Goal: Task Accomplishment & Management: Complete application form

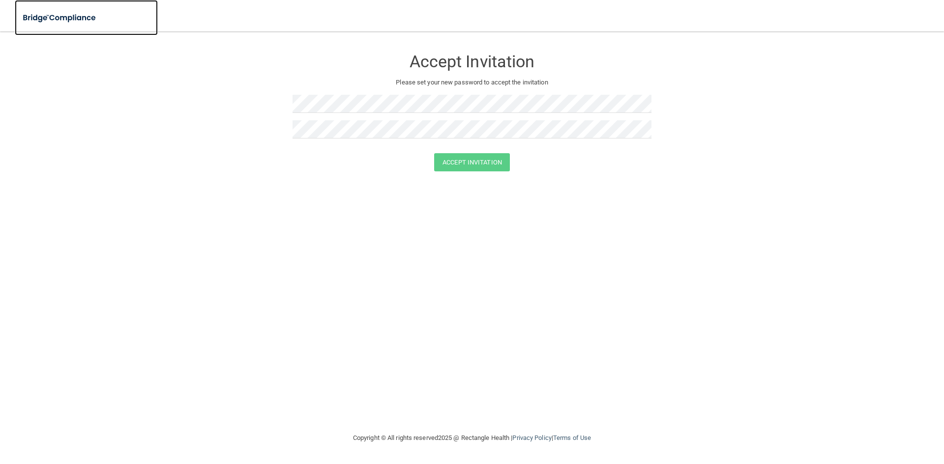
click at [53, 17] on img at bounding box center [60, 18] width 90 height 20
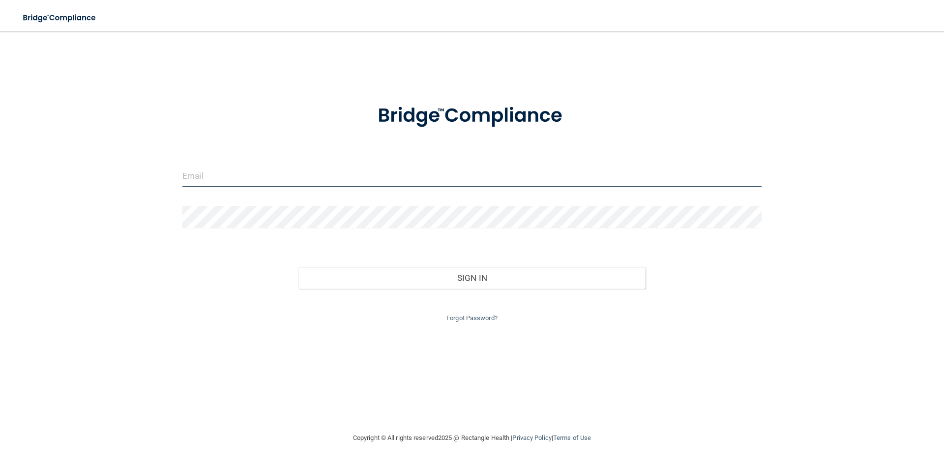
click at [243, 185] on input "email" at bounding box center [471, 176] width 579 height 22
type input "[PERSON_NAME][EMAIL_ADDRESS][PERSON_NAME][DOMAIN_NAME]"
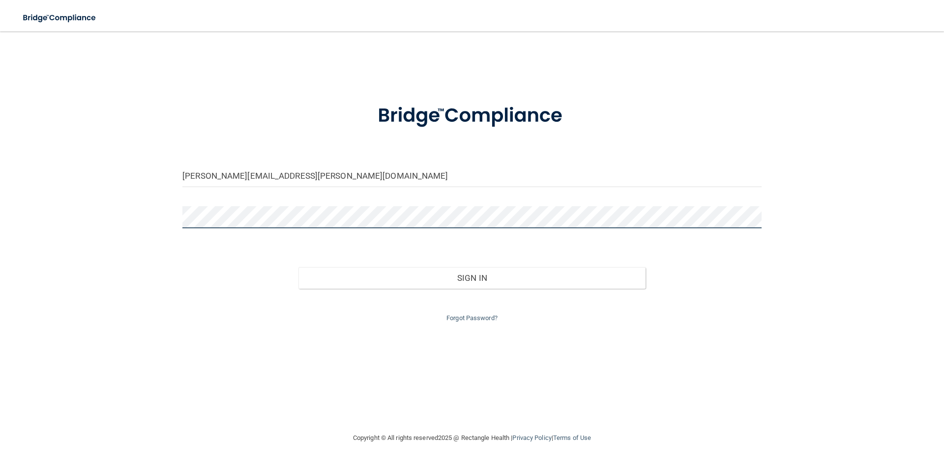
click at [298, 267] on button "Sign In" at bounding box center [471, 278] width 347 height 22
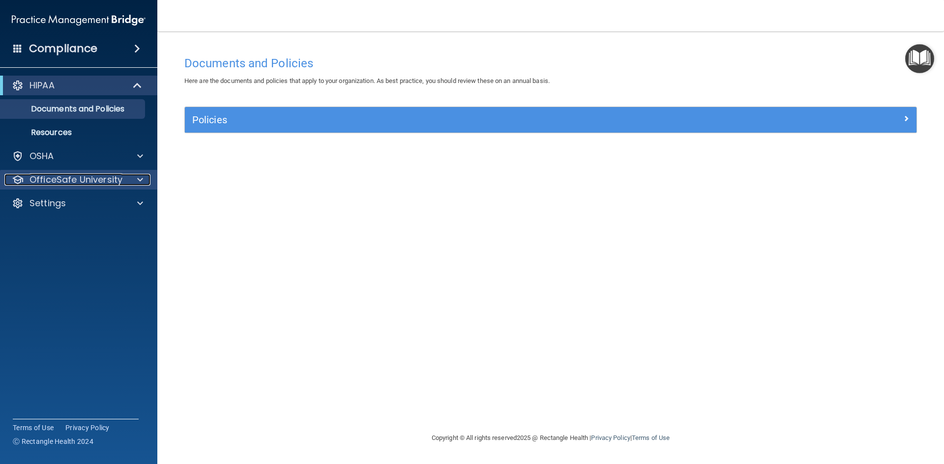
click at [79, 183] on p "OfficeSafe University" at bounding box center [75, 180] width 93 height 12
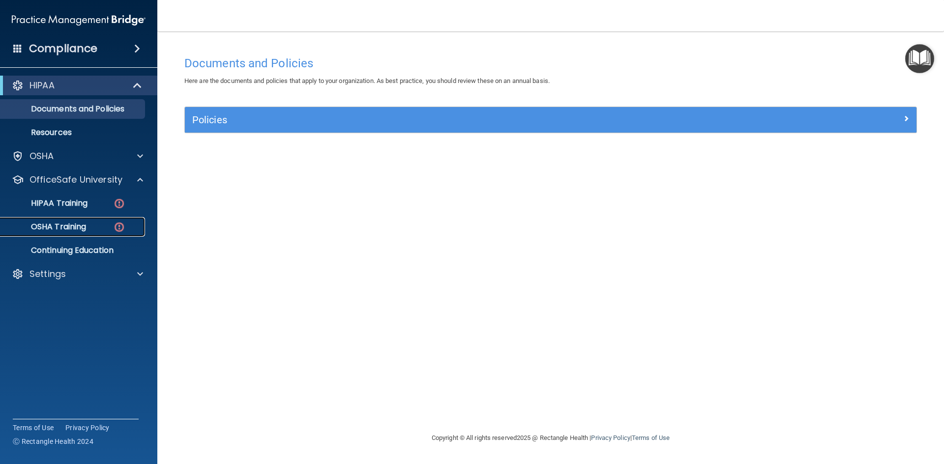
click at [73, 221] on link "OSHA Training" at bounding box center [67, 227] width 155 height 20
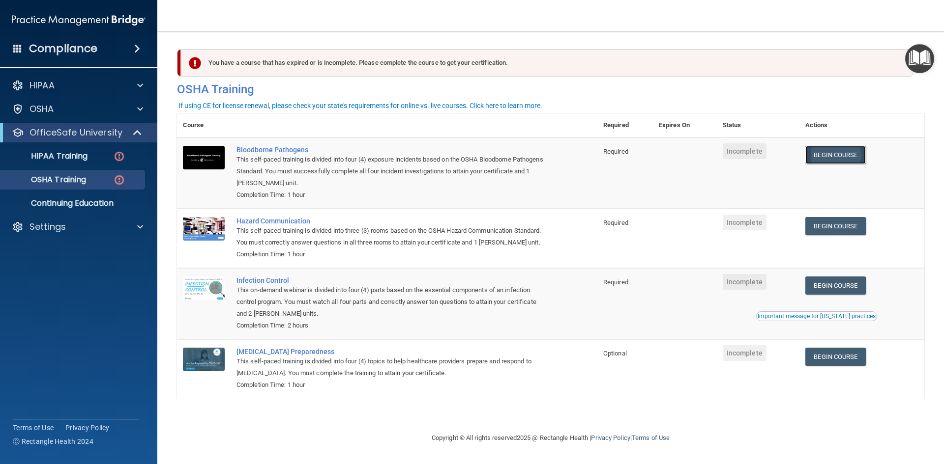
click at [814, 153] on link "Begin Course" at bounding box center [835, 155] width 60 height 18
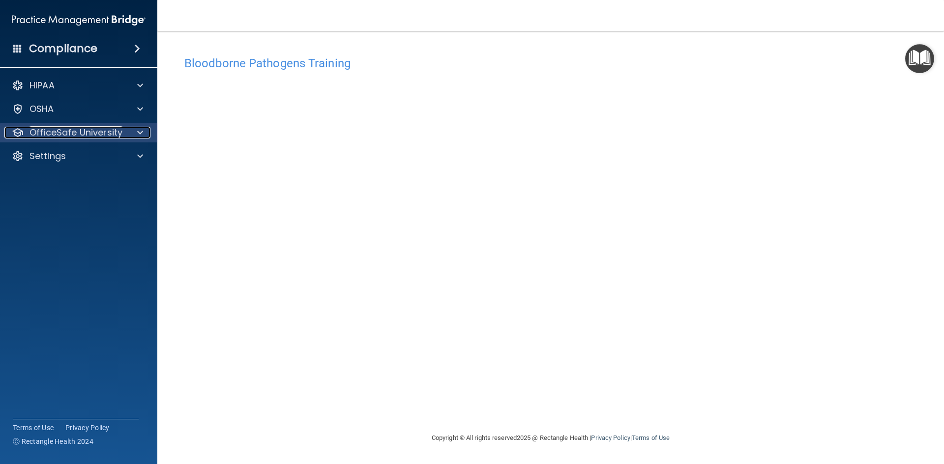
click at [123, 136] on div "OfficeSafe University" at bounding box center [65, 133] width 122 height 12
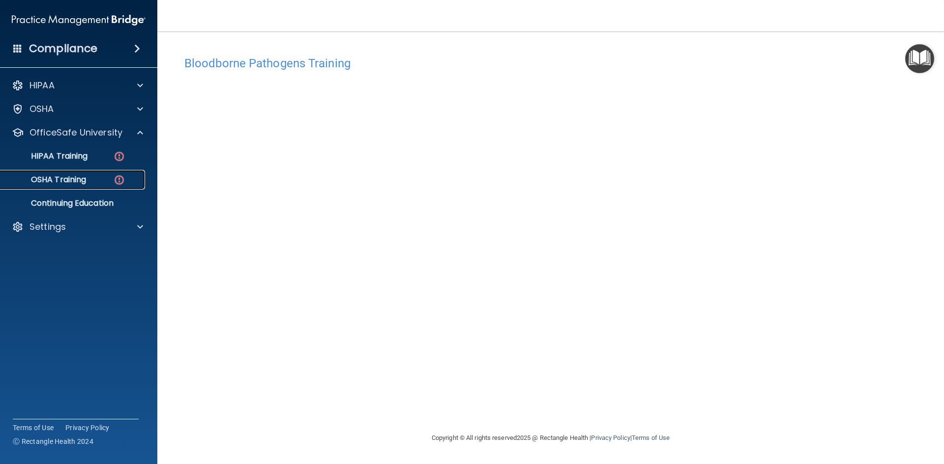
click at [86, 182] on p "OSHA Training" at bounding box center [46, 180] width 80 height 10
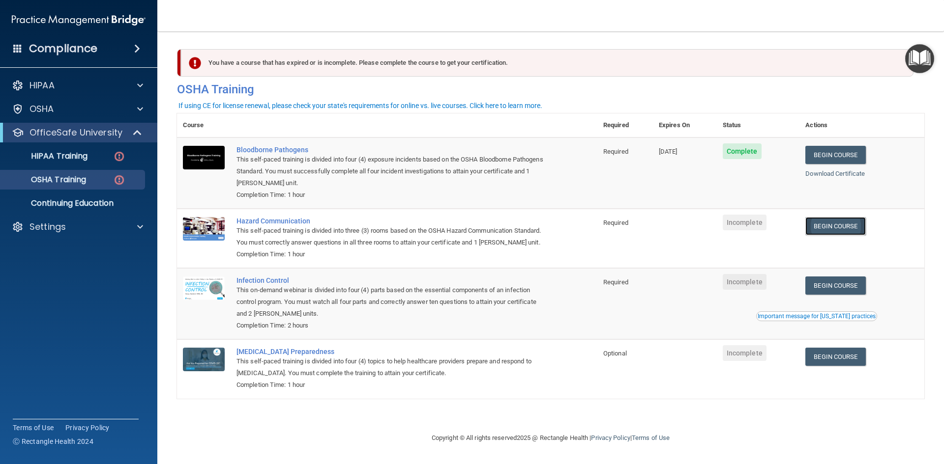
click at [838, 221] on link "Begin Course" at bounding box center [835, 226] width 60 height 18
click at [826, 362] on link "Begin Course" at bounding box center [835, 357] width 60 height 18
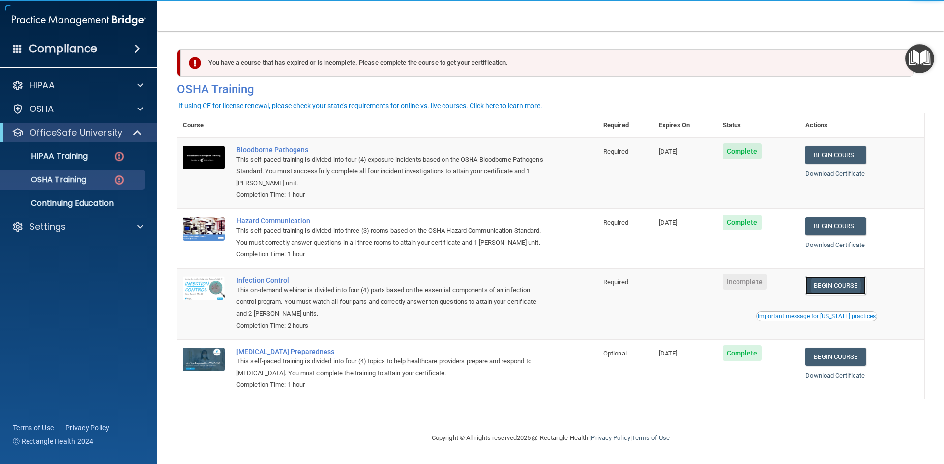
click at [865, 289] on link "Begin Course" at bounding box center [835, 286] width 60 height 18
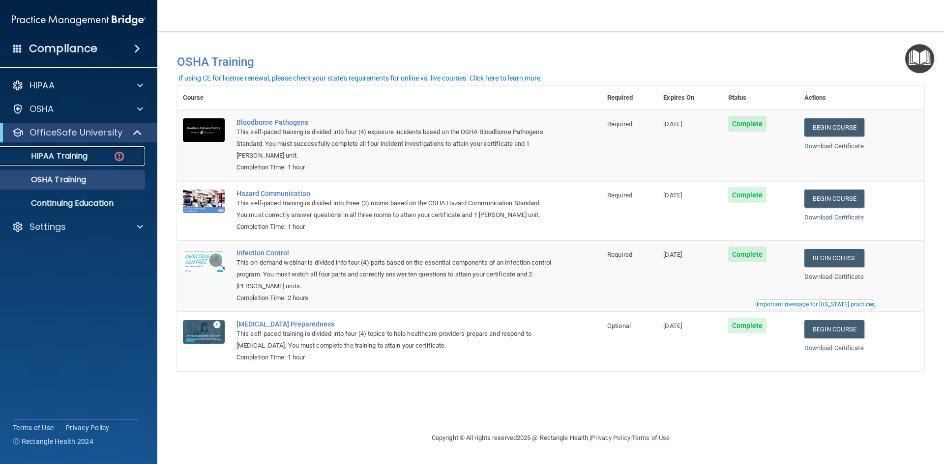
click at [76, 157] on p "HIPAA Training" at bounding box center [46, 156] width 81 height 10
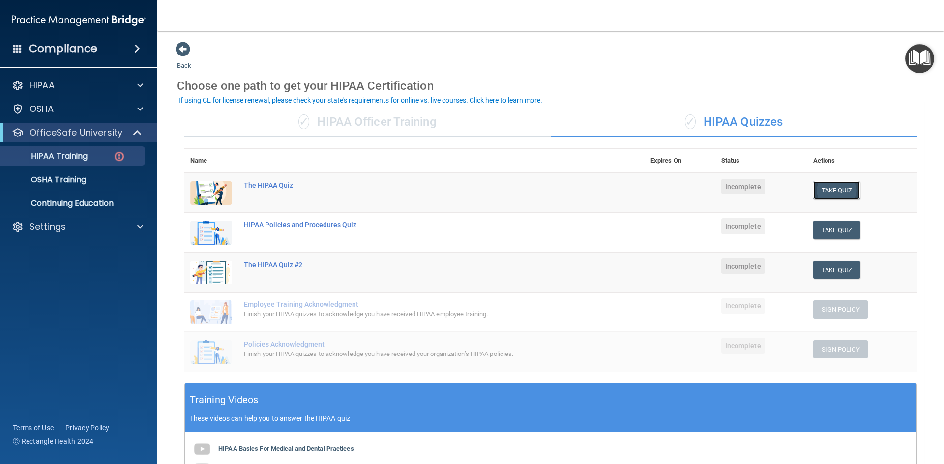
click at [821, 188] on button "Take Quiz" at bounding box center [836, 190] width 47 height 18
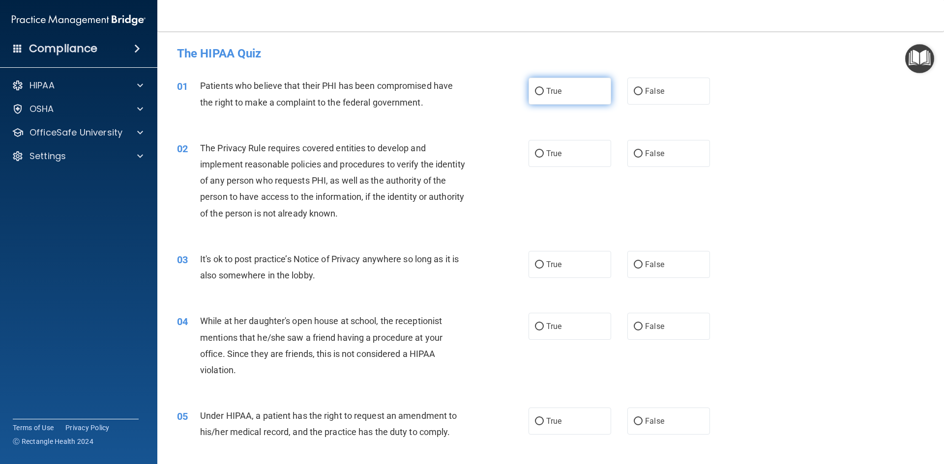
click at [535, 91] on input "True" at bounding box center [539, 91] width 9 height 7
radio input "true"
click at [544, 274] on label "True" at bounding box center [569, 264] width 83 height 27
click at [544, 269] on input "True" at bounding box center [539, 264] width 9 height 7
radio input "true"
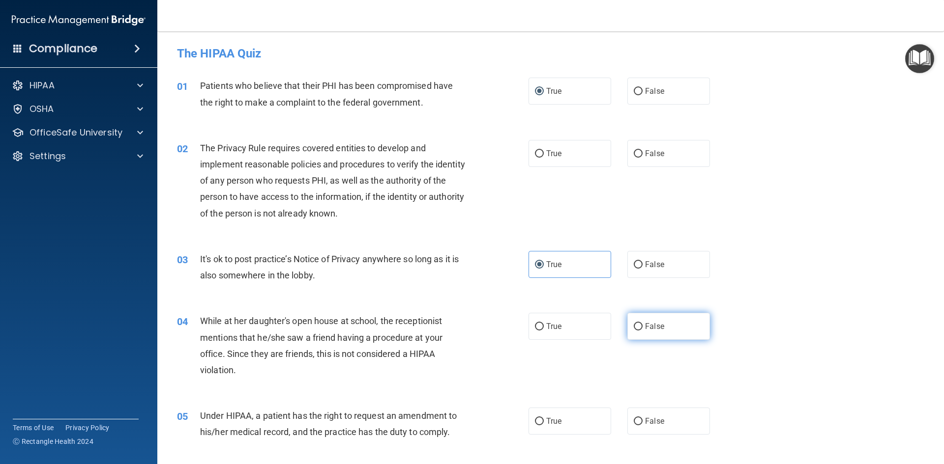
click at [675, 334] on label "False" at bounding box center [668, 326] width 83 height 27
click at [642, 331] on input "False" at bounding box center [637, 326] width 9 height 7
radio input "true"
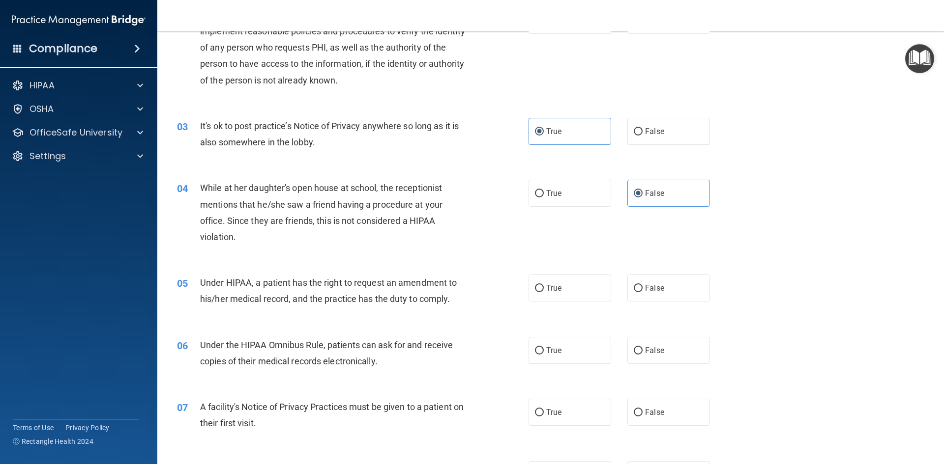
scroll to position [147, 0]
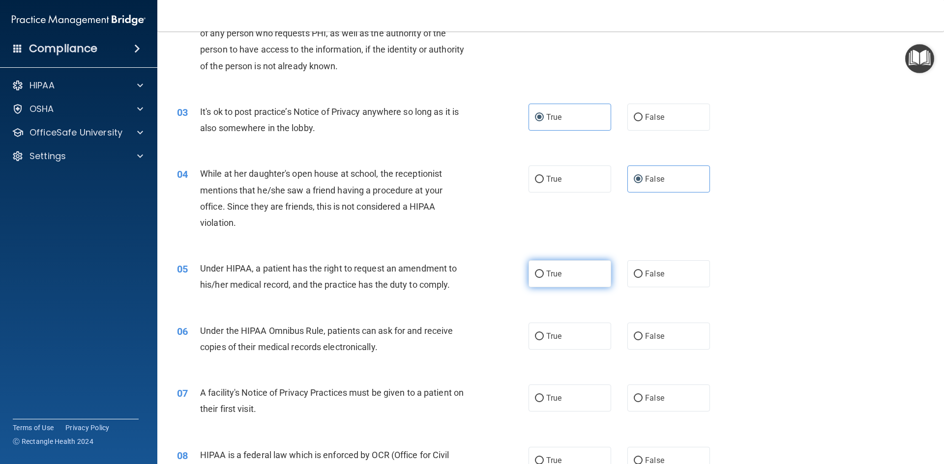
click at [566, 279] on label "True" at bounding box center [569, 273] width 83 height 27
click at [544, 278] on input "True" at bounding box center [539, 274] width 9 height 7
radio input "true"
click at [580, 339] on label "True" at bounding box center [569, 336] width 83 height 27
click at [544, 339] on input "True" at bounding box center [539, 336] width 9 height 7
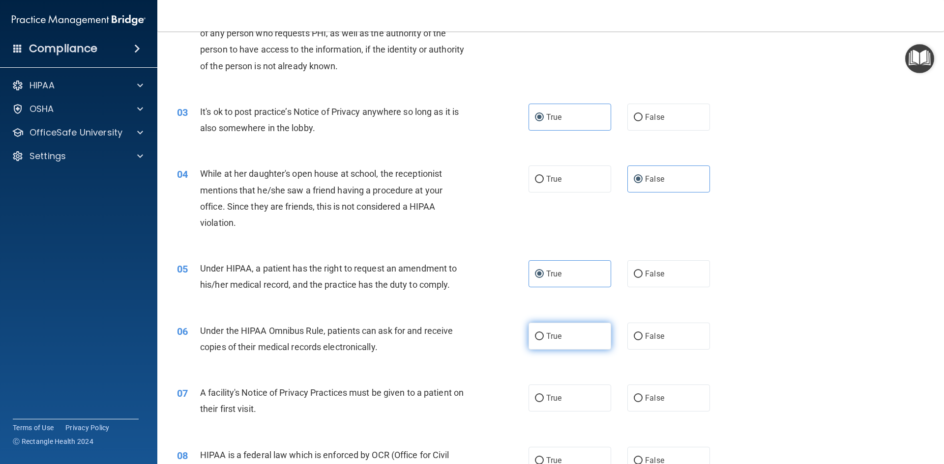
radio input "true"
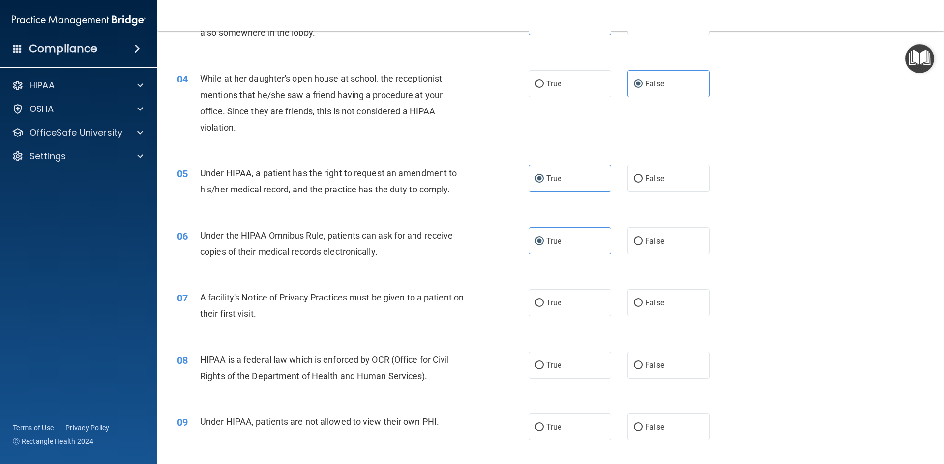
scroll to position [246, 0]
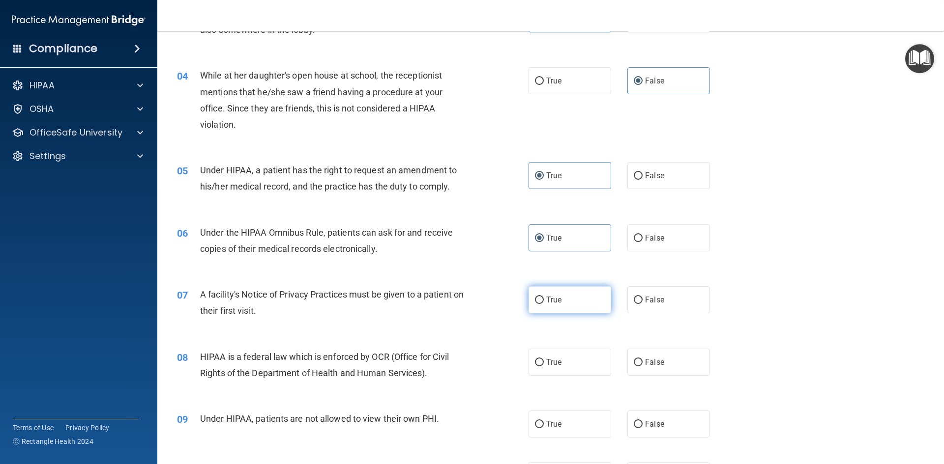
click at [574, 309] on label "True" at bounding box center [569, 300] width 83 height 27
click at [544, 304] on input "True" at bounding box center [539, 300] width 9 height 7
radio input "true"
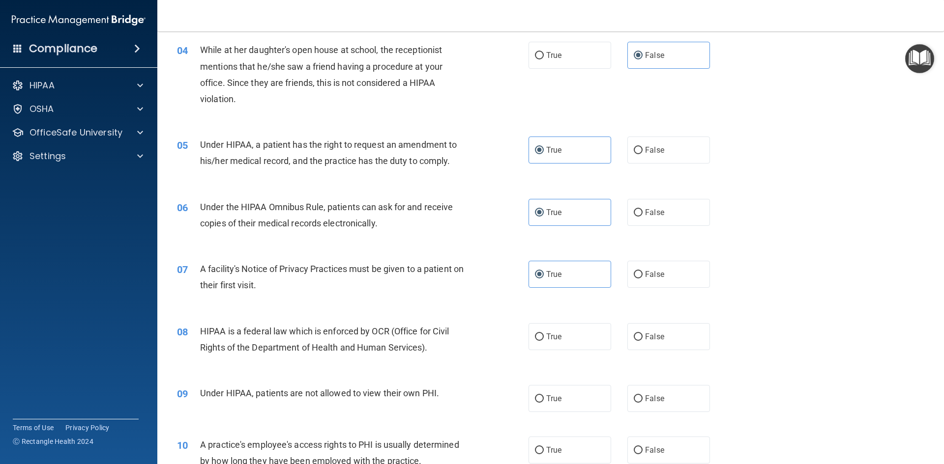
scroll to position [295, 0]
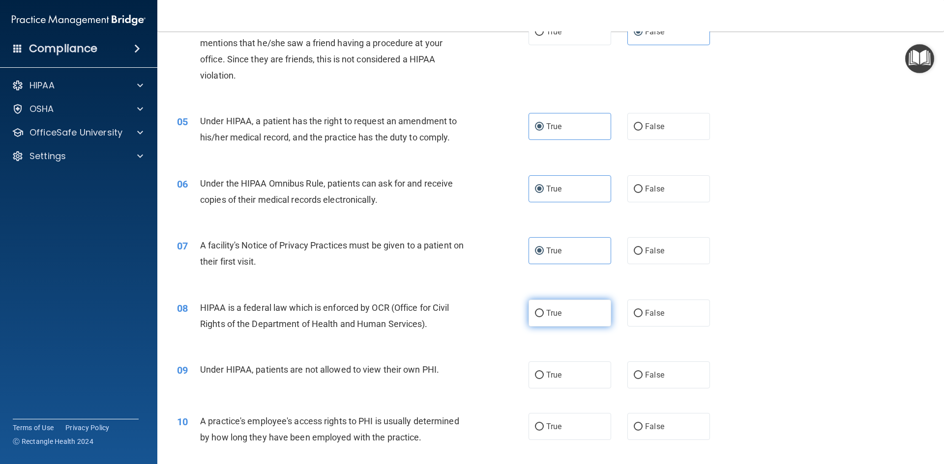
click at [568, 321] on label "True" at bounding box center [569, 313] width 83 height 27
click at [544, 317] on input "True" at bounding box center [539, 313] width 9 height 7
radio input "true"
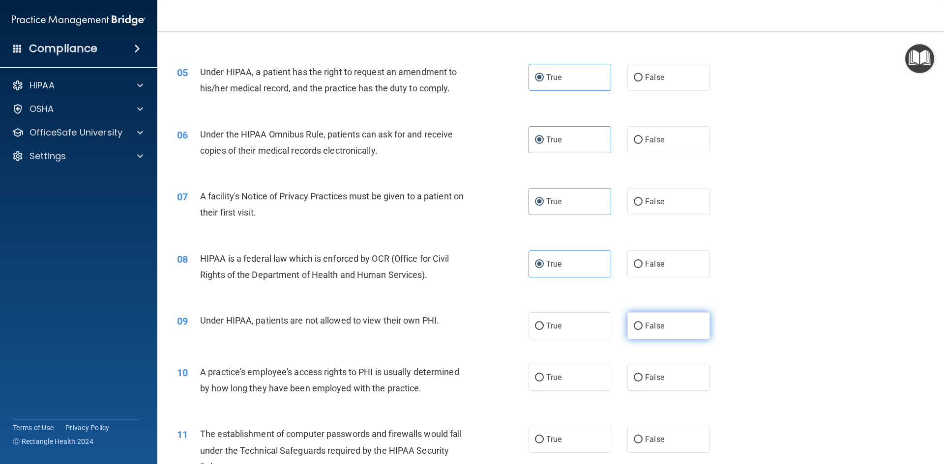
click at [639, 326] on label "False" at bounding box center [668, 326] width 83 height 27
click at [639, 326] on input "False" at bounding box center [637, 326] width 9 height 7
radio input "true"
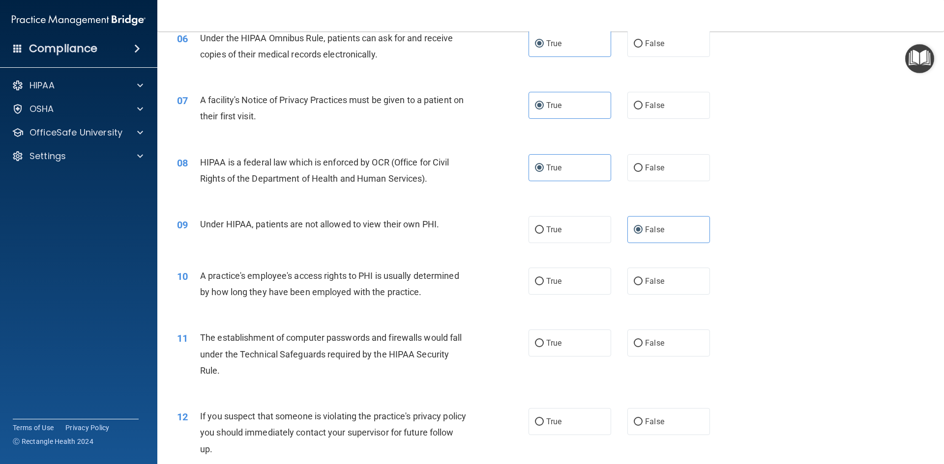
scroll to position [442, 0]
click at [631, 286] on label "False" at bounding box center [668, 279] width 83 height 27
click at [633, 284] on input "False" at bounding box center [637, 279] width 9 height 7
radio input "true"
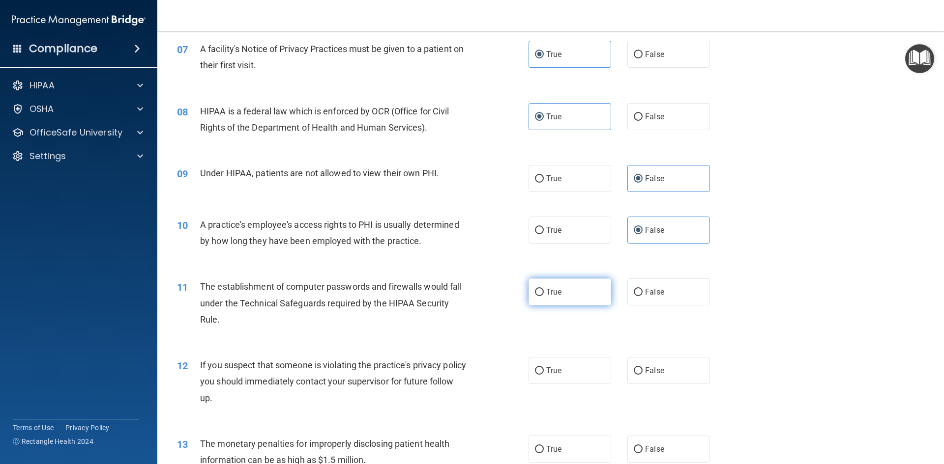
click at [555, 303] on label "True" at bounding box center [569, 292] width 83 height 27
click at [544, 296] on input "True" at bounding box center [539, 292] width 9 height 7
radio input "true"
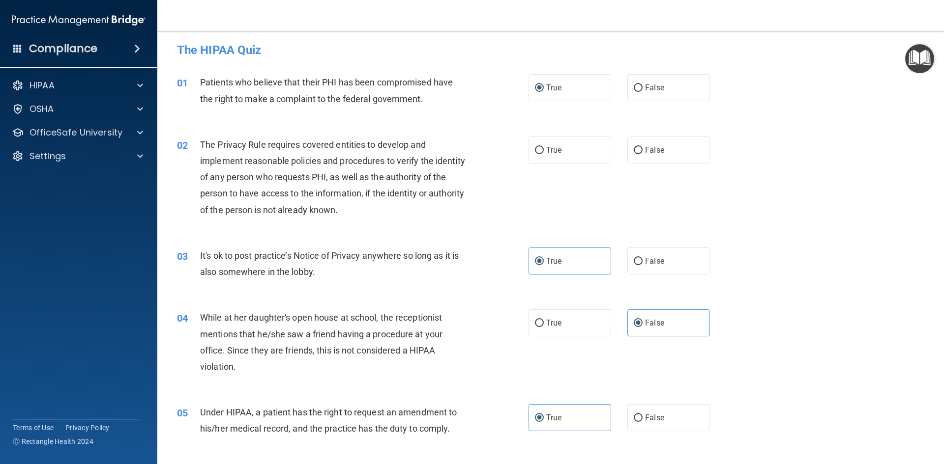
scroll to position [0, 0]
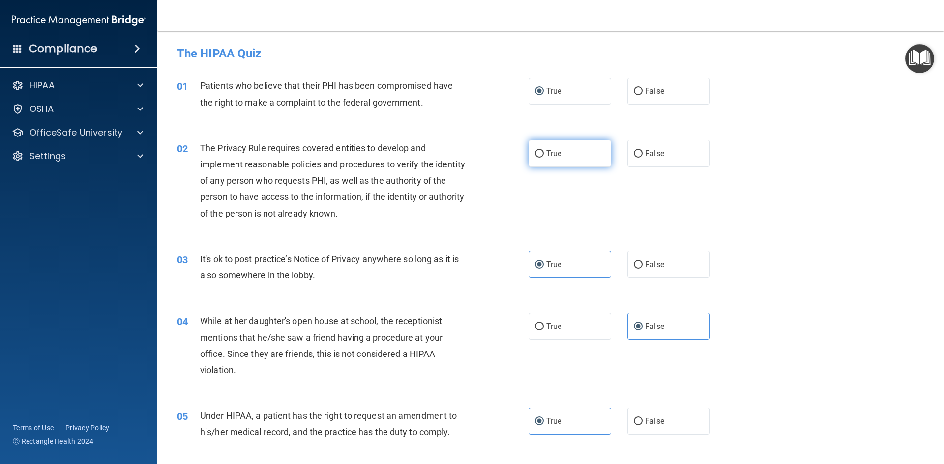
click at [567, 156] on label "True" at bounding box center [569, 153] width 83 height 27
click at [544, 156] on input "True" at bounding box center [539, 153] width 9 height 7
radio input "true"
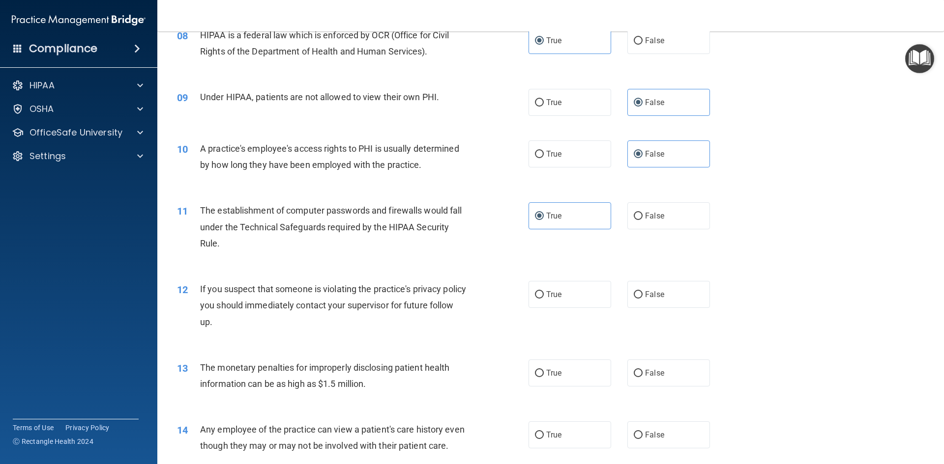
scroll to position [590, 0]
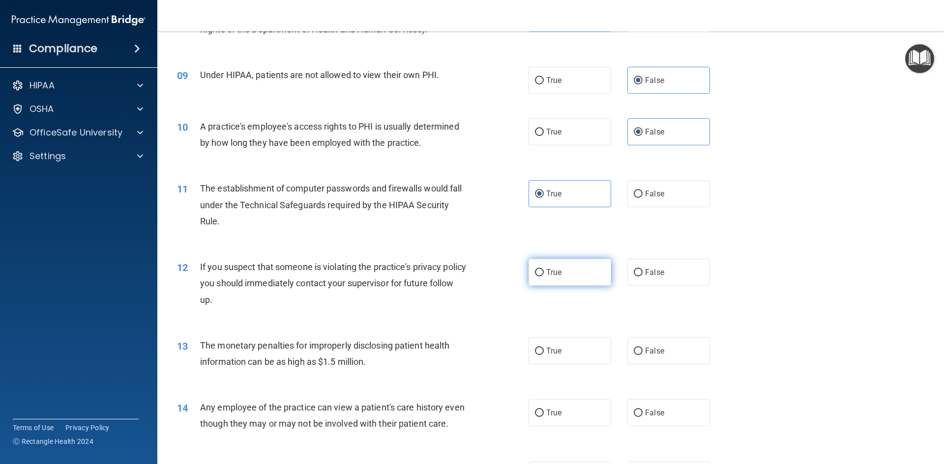
click at [565, 278] on label "True" at bounding box center [569, 272] width 83 height 27
click at [544, 277] on input "True" at bounding box center [539, 272] width 9 height 7
radio input "true"
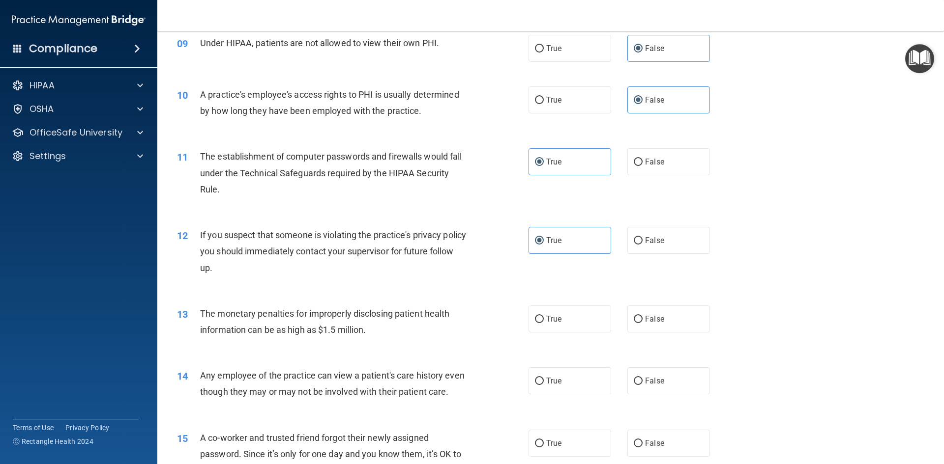
scroll to position [639, 0]
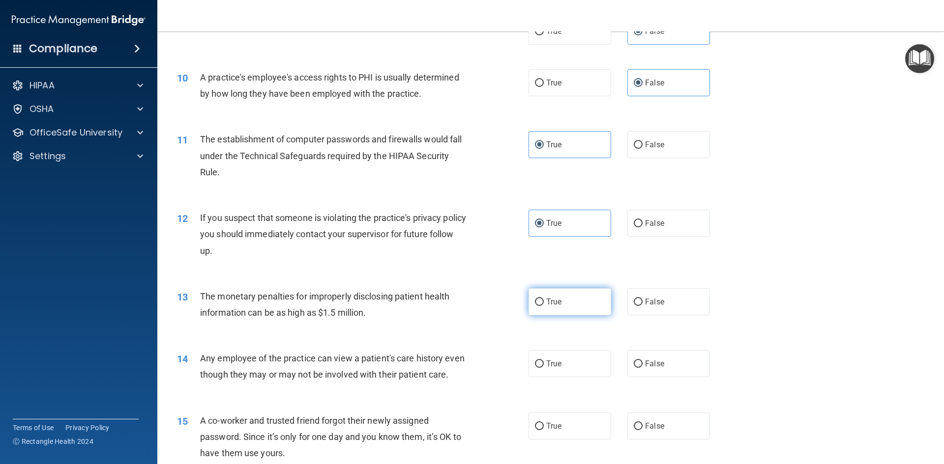
click at [552, 303] on span "True" at bounding box center [553, 301] width 15 height 9
click at [544, 303] on input "True" at bounding box center [539, 302] width 9 height 7
radio input "true"
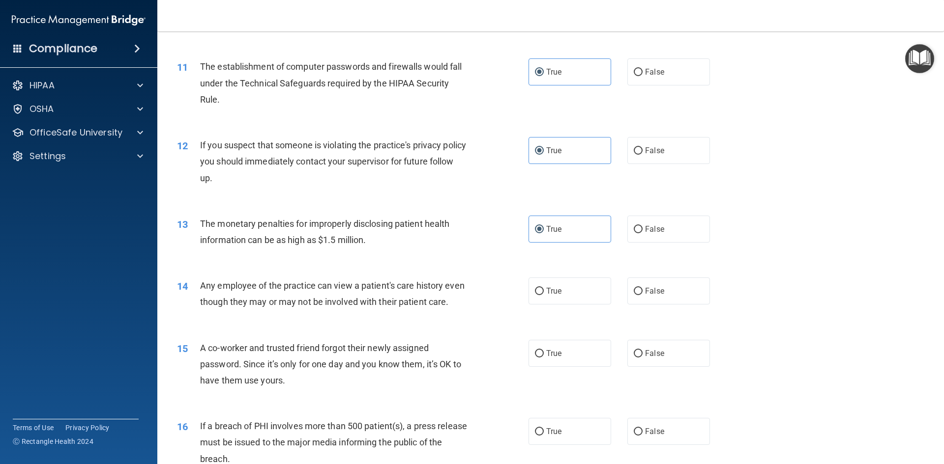
scroll to position [737, 0]
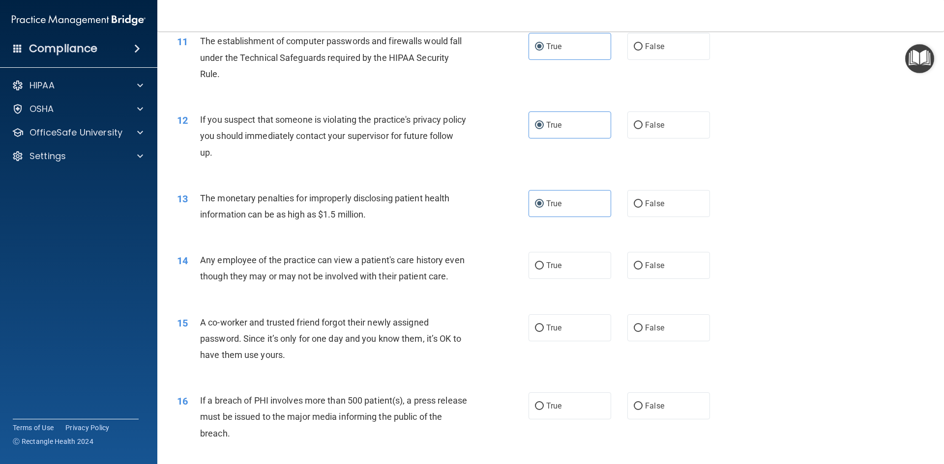
click at [665, 282] on div "14 Any employee of the practice can view a patient's care history even though t…" at bounding box center [551, 271] width 762 height 62
click at [658, 272] on label "False" at bounding box center [668, 265] width 83 height 27
click at [642, 270] on input "False" at bounding box center [637, 265] width 9 height 7
radio input "true"
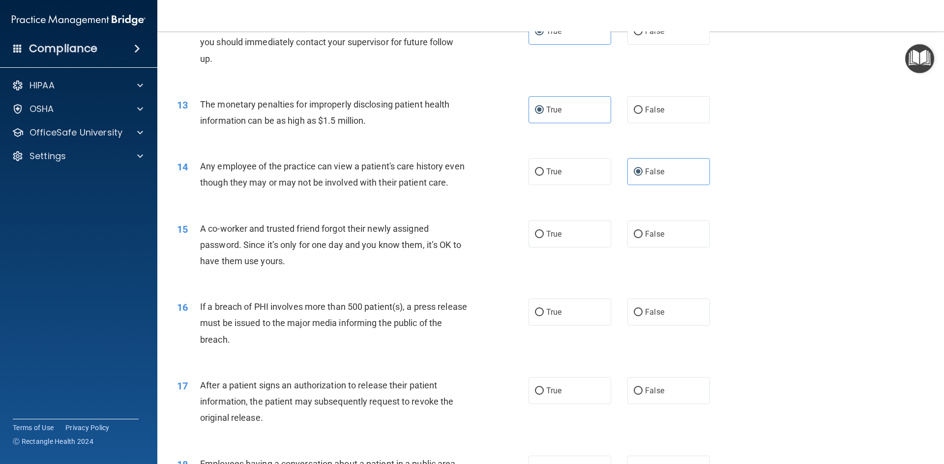
scroll to position [835, 0]
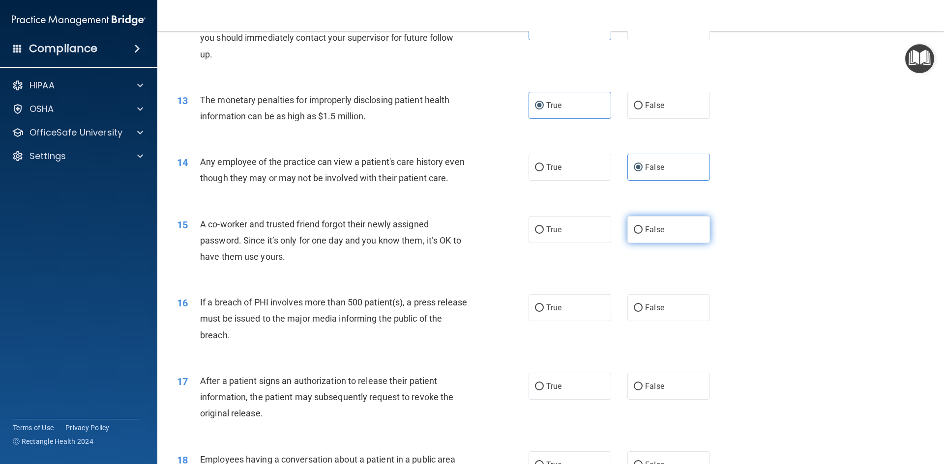
click at [636, 243] on label "False" at bounding box center [668, 229] width 83 height 27
click at [636, 234] on input "False" at bounding box center [637, 230] width 9 height 7
radio input "true"
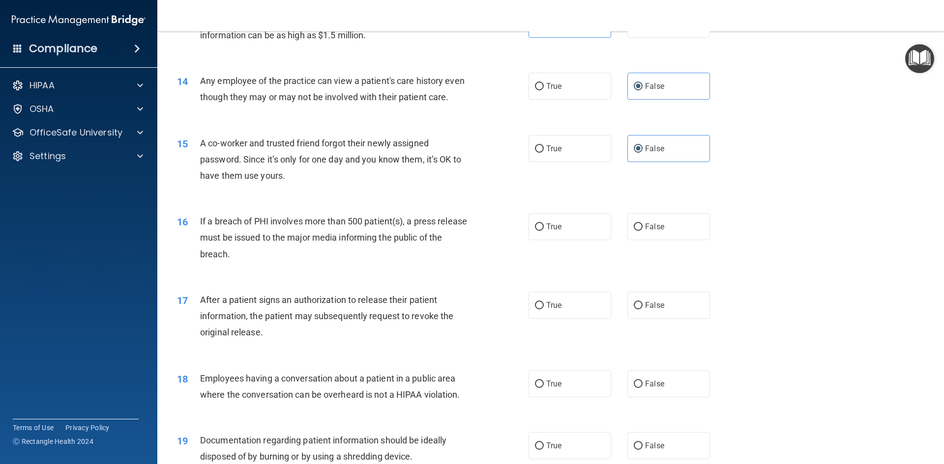
scroll to position [934, 0]
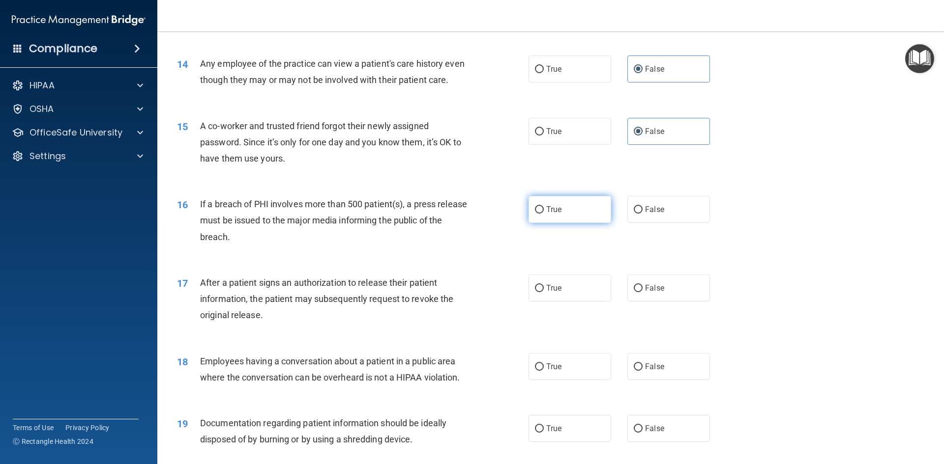
click at [558, 214] on span "True" at bounding box center [553, 209] width 15 height 9
click at [544, 214] on input "True" at bounding box center [539, 209] width 9 height 7
radio input "true"
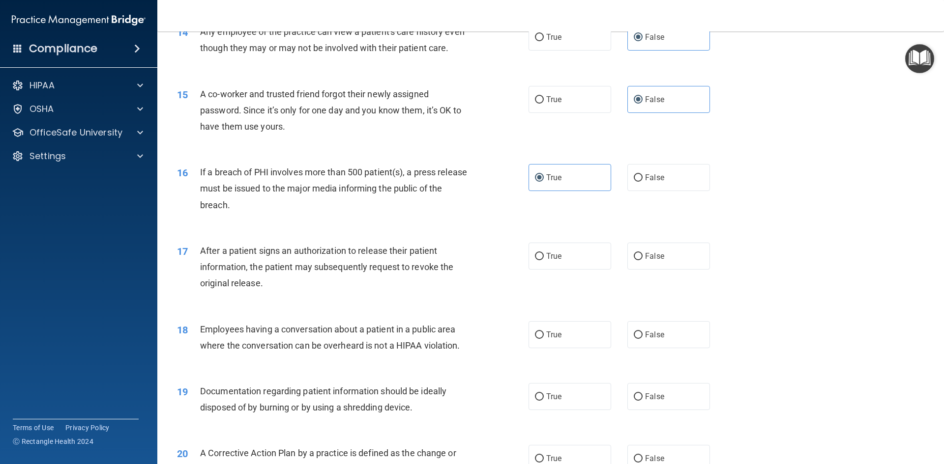
scroll to position [983, 0]
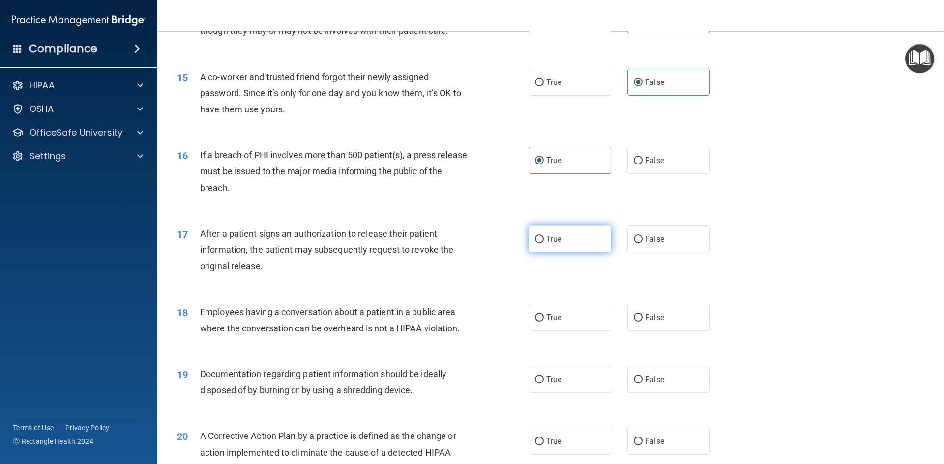
click at [554, 253] on label "True" at bounding box center [569, 239] width 83 height 27
click at [544, 243] on input "True" at bounding box center [539, 239] width 9 height 7
radio input "true"
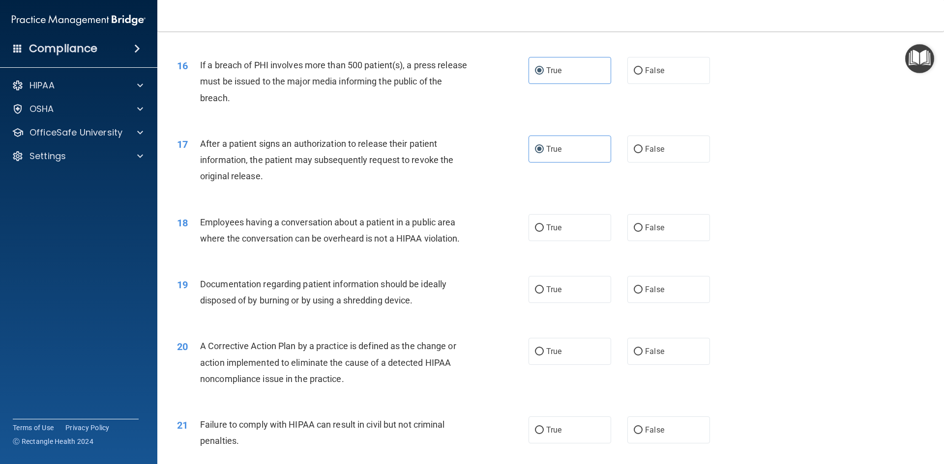
scroll to position [1081, 0]
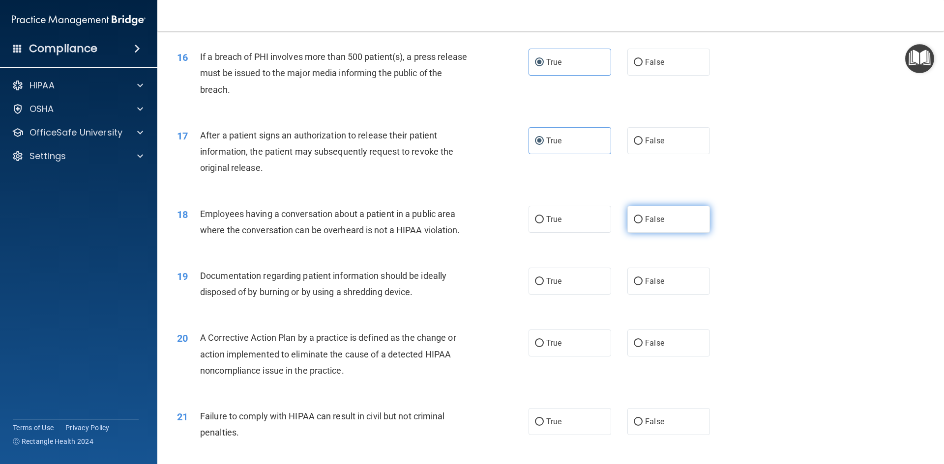
click at [627, 233] on label "False" at bounding box center [668, 219] width 83 height 27
click at [633, 224] on input "False" at bounding box center [637, 219] width 9 height 7
radio input "true"
click at [629, 233] on label "False" at bounding box center [668, 219] width 83 height 27
click at [633, 224] on input "False" at bounding box center [637, 219] width 9 height 7
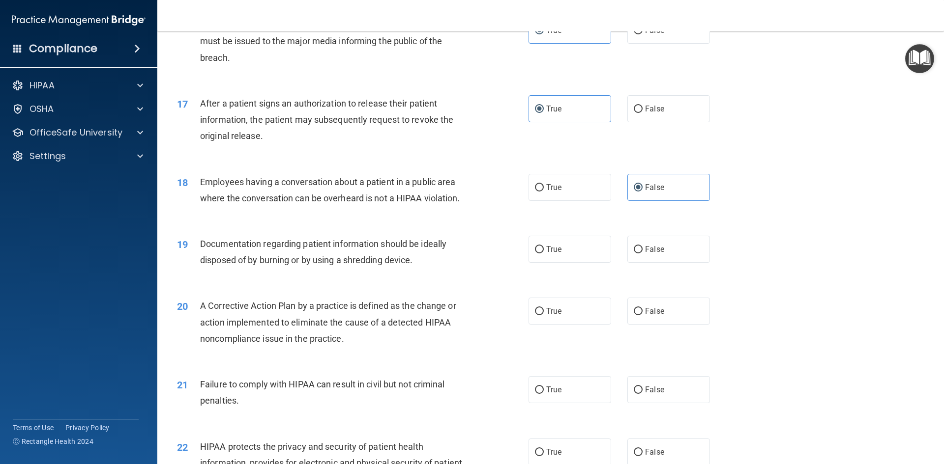
scroll to position [1130, 0]
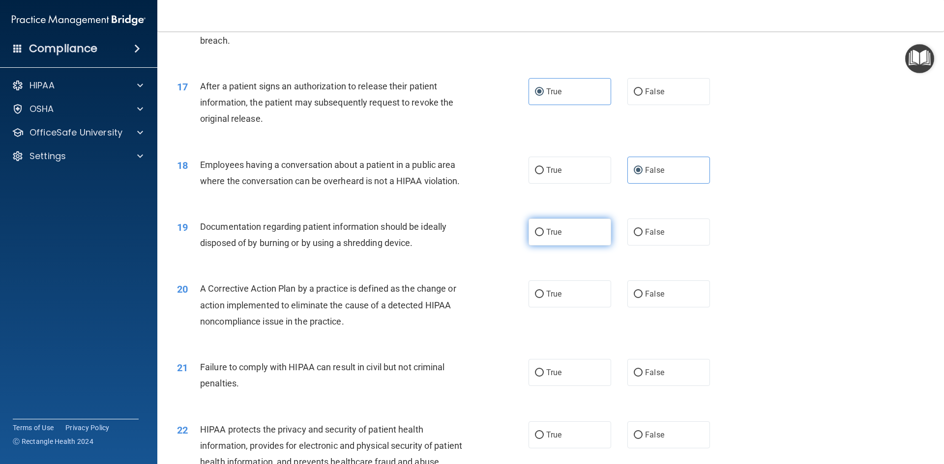
click at [574, 246] on label "True" at bounding box center [569, 232] width 83 height 27
click at [544, 236] on input "True" at bounding box center [539, 232] width 9 height 7
radio input "true"
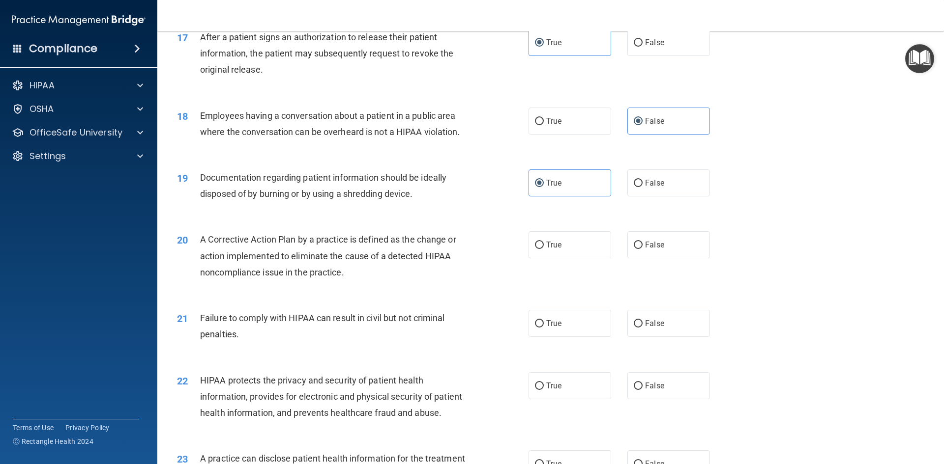
scroll to position [1229, 0]
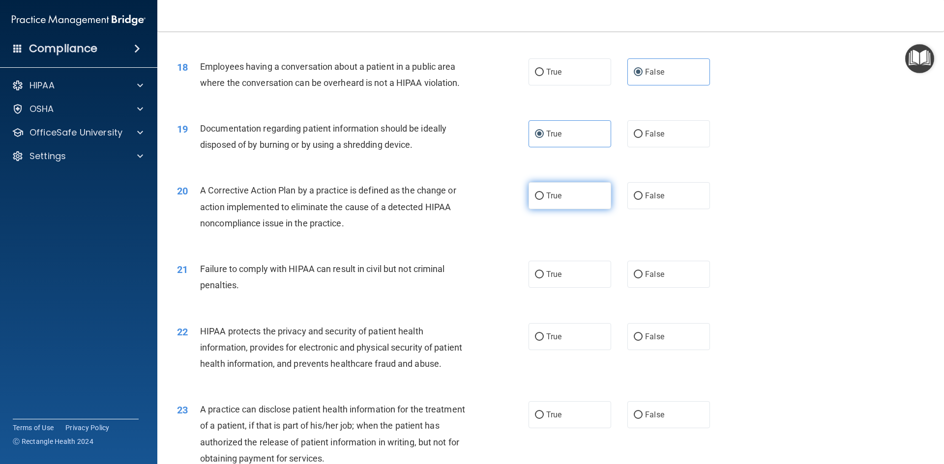
click at [577, 209] on label "True" at bounding box center [569, 195] width 83 height 27
click at [544, 200] on input "True" at bounding box center [539, 196] width 9 height 7
radio input "true"
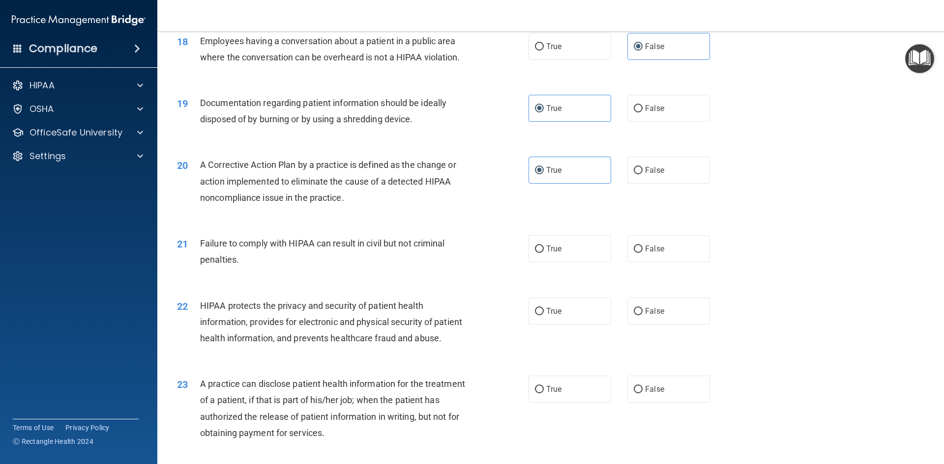
scroll to position [1278, 0]
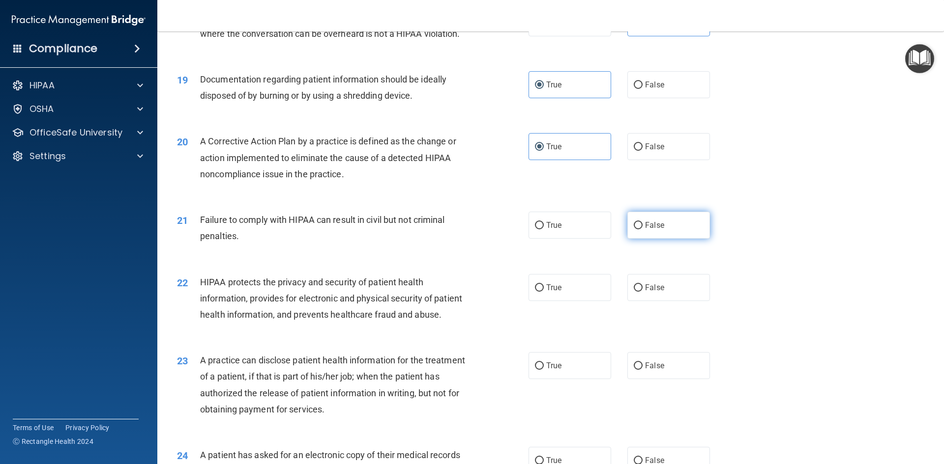
click at [674, 239] on label "False" at bounding box center [668, 225] width 83 height 27
click at [642, 229] on input "False" at bounding box center [637, 225] width 9 height 7
radio input "true"
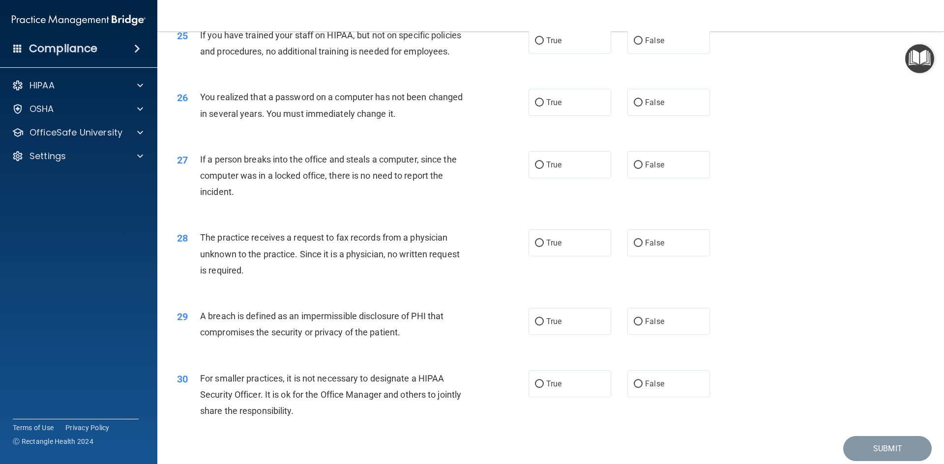
scroll to position [1862, 0]
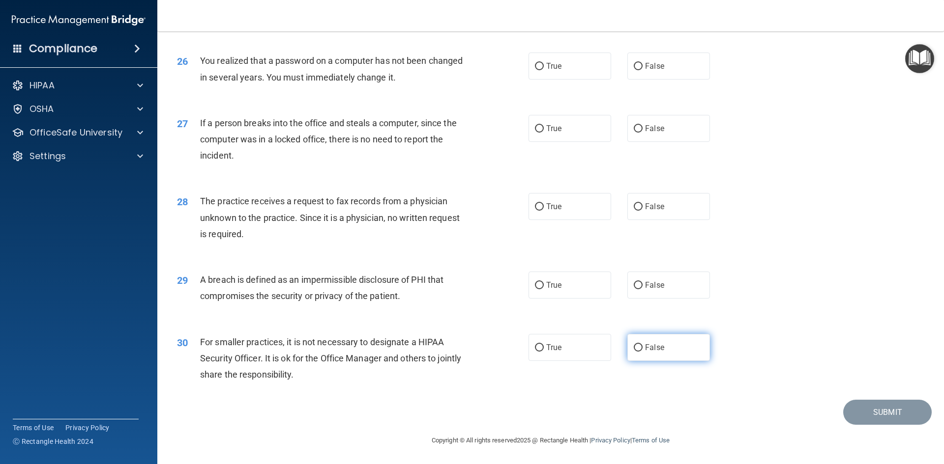
click at [647, 356] on label "False" at bounding box center [668, 347] width 83 height 27
click at [642, 352] on input "False" at bounding box center [637, 347] width 9 height 7
radio input "true"
click at [554, 292] on label "True" at bounding box center [569, 285] width 83 height 27
click at [544, 289] on input "True" at bounding box center [539, 285] width 9 height 7
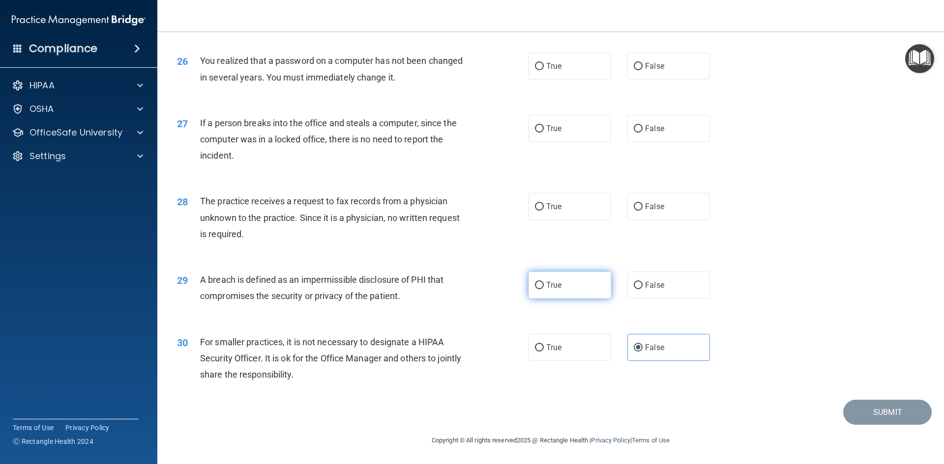
radio input "true"
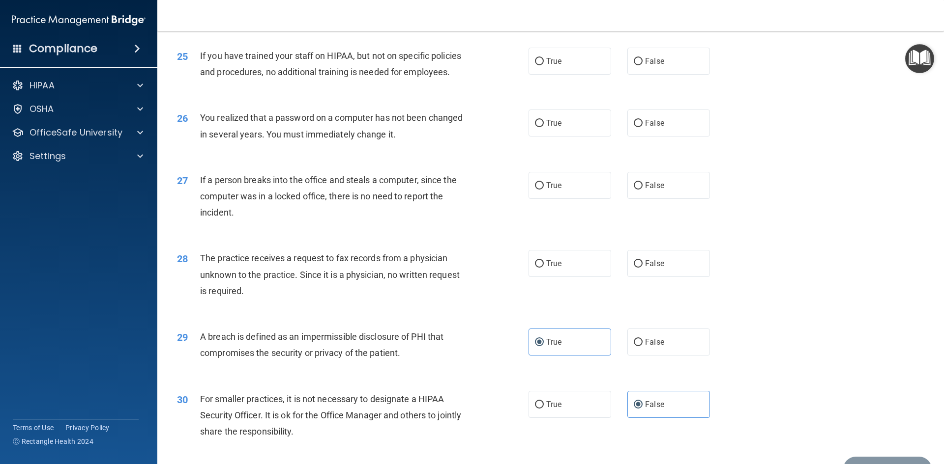
scroll to position [1763, 0]
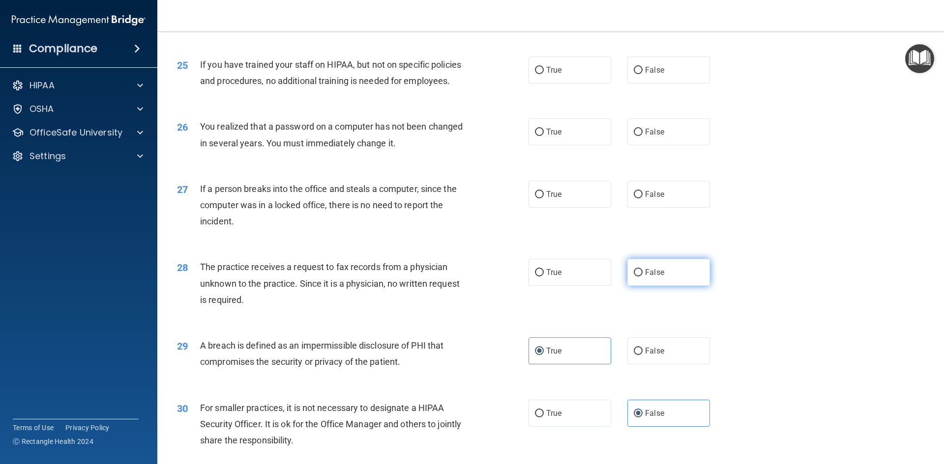
click at [633, 277] on input "False" at bounding box center [637, 272] width 9 height 7
radio input "true"
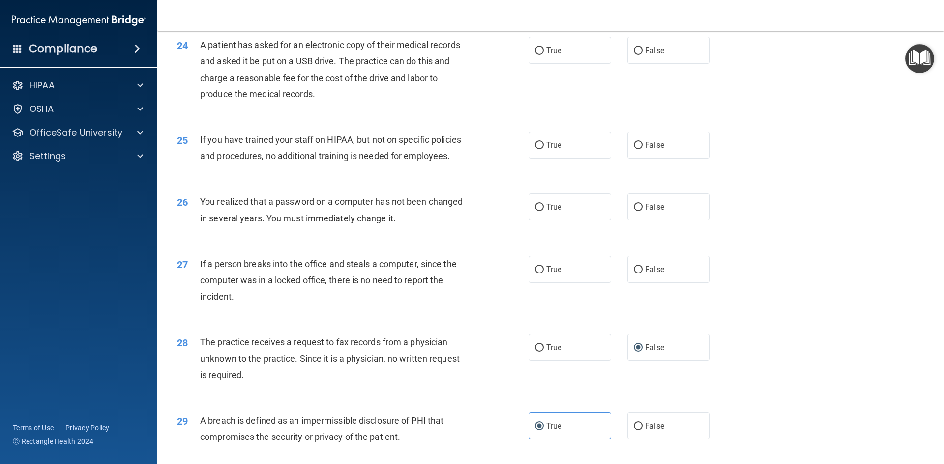
scroll to position [1665, 0]
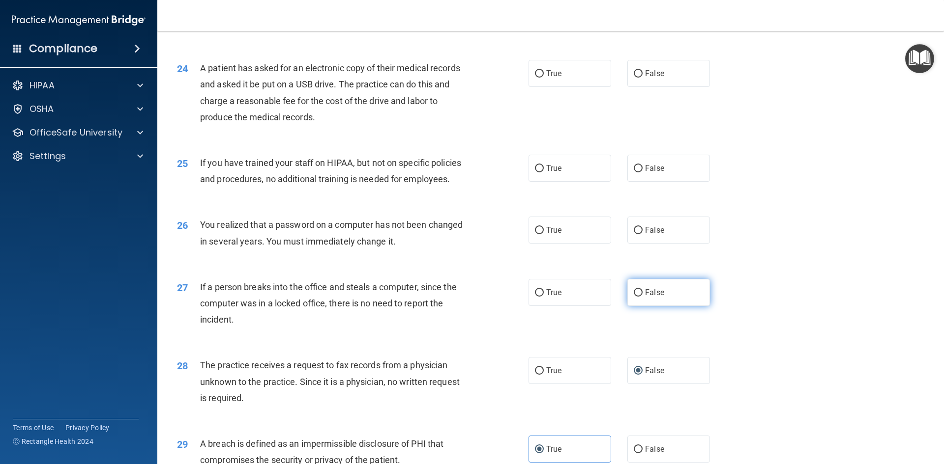
click at [659, 312] on div "27 If a person breaks into the office and steals a computer, since the computer…" at bounding box center [551, 306] width 762 height 79
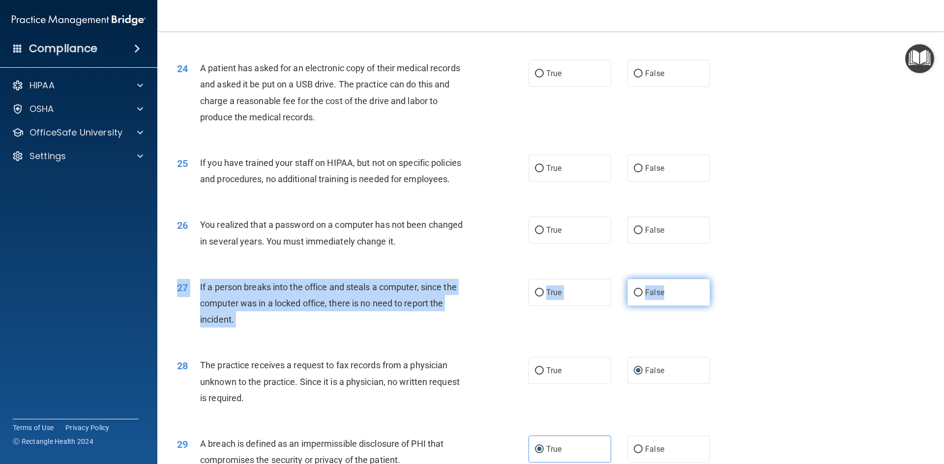
click at [658, 297] on span "False" at bounding box center [654, 292] width 19 height 9
click at [642, 297] on input "False" at bounding box center [637, 292] width 9 height 7
radio input "true"
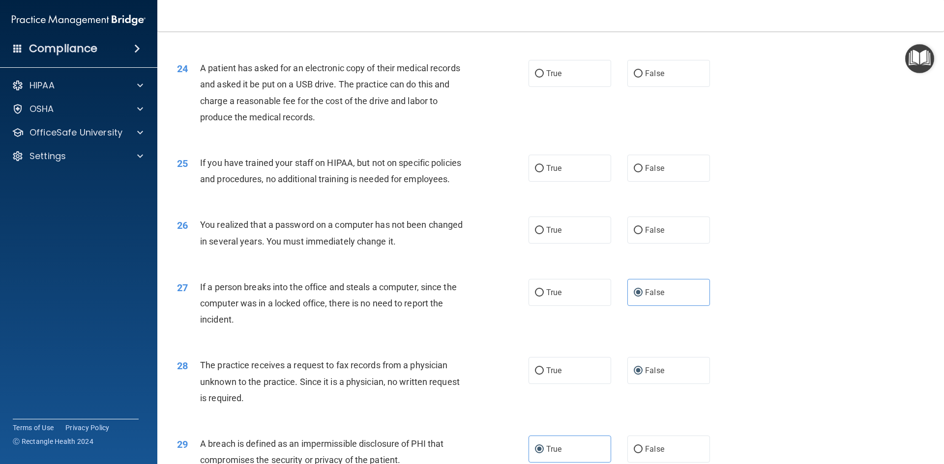
click at [743, 315] on div "27 If a person breaks into the office and steals a computer, since the computer…" at bounding box center [551, 306] width 762 height 79
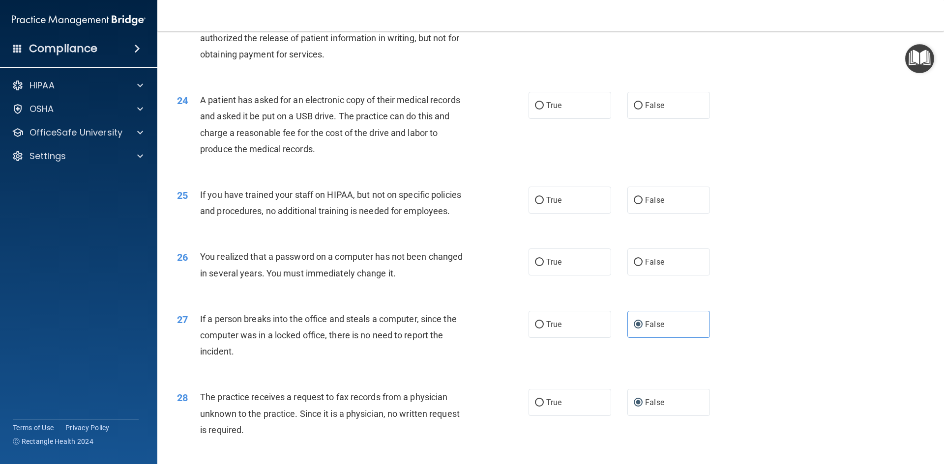
scroll to position [1616, 0]
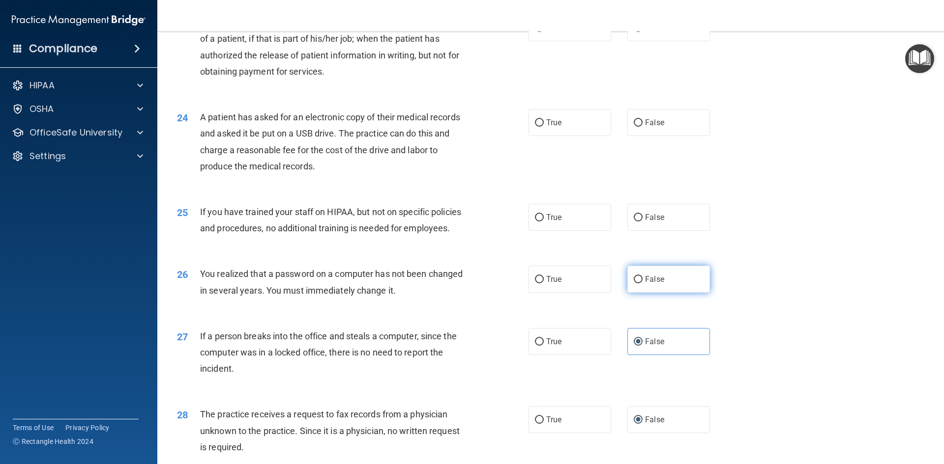
click at [650, 284] on span "False" at bounding box center [654, 279] width 19 height 9
click at [642, 284] on input "False" at bounding box center [637, 279] width 9 height 7
radio input "true"
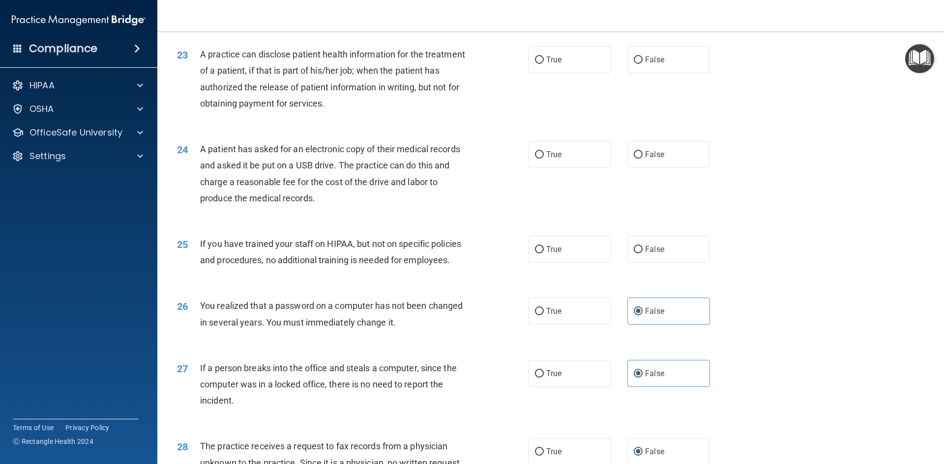
scroll to position [1567, 0]
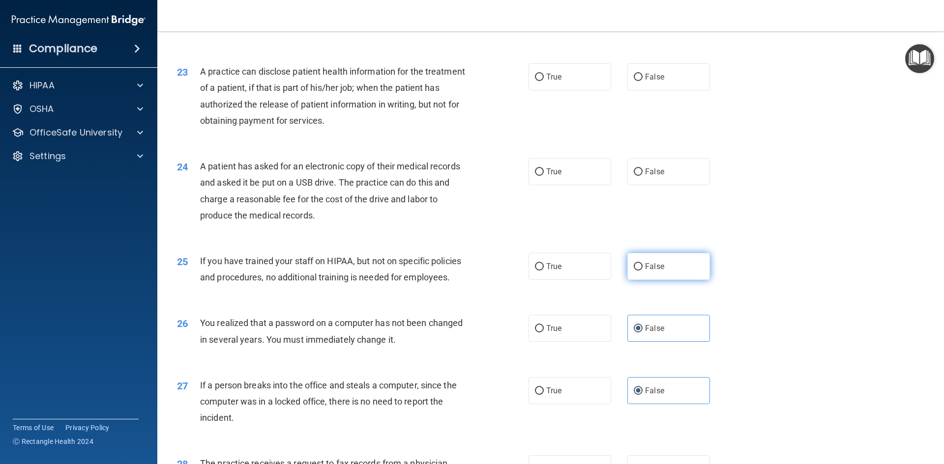
click at [645, 271] on span "False" at bounding box center [654, 266] width 19 height 9
click at [642, 271] on input "False" at bounding box center [637, 266] width 9 height 7
radio input "true"
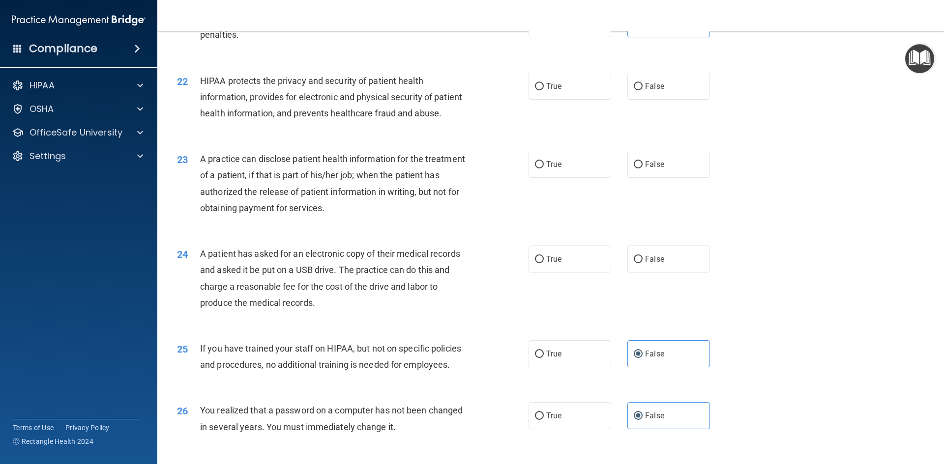
scroll to position [1468, 0]
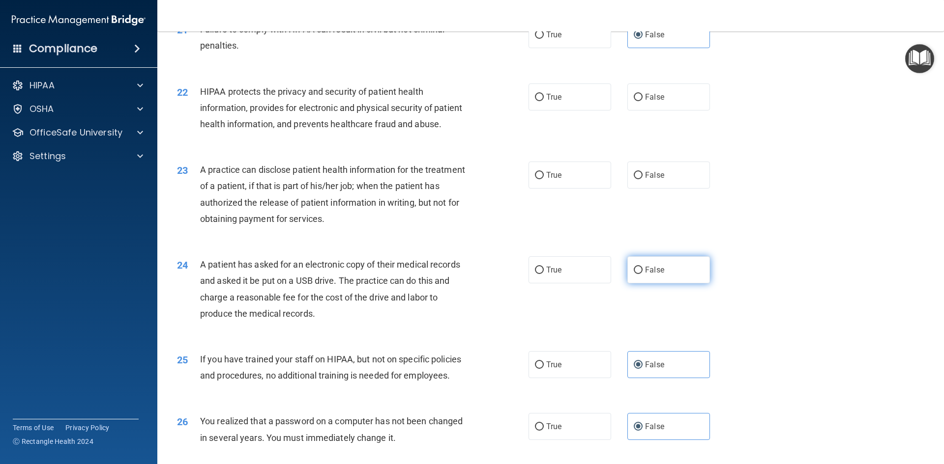
click at [645, 275] on span "False" at bounding box center [654, 269] width 19 height 9
click at [640, 274] on input "False" at bounding box center [637, 270] width 9 height 7
radio input "true"
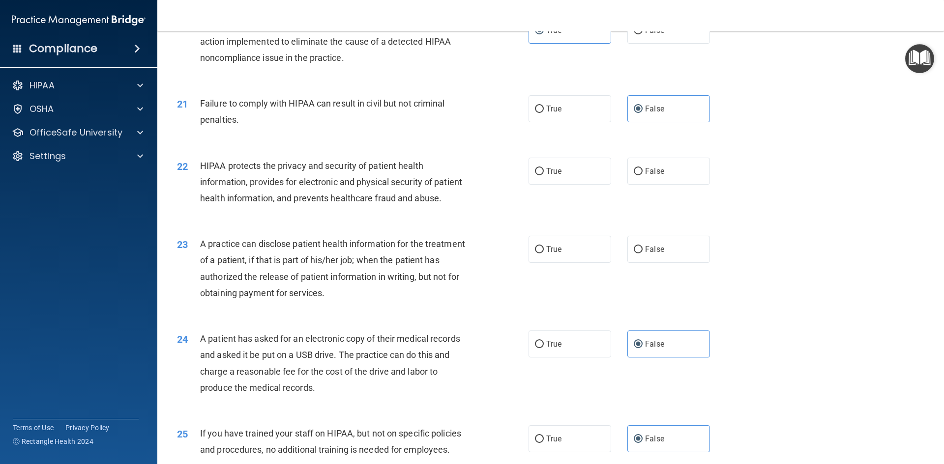
scroll to position [1370, 0]
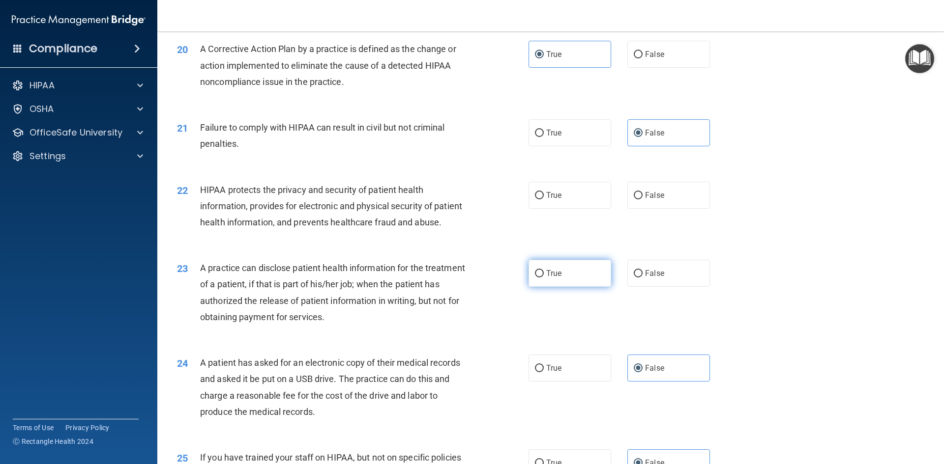
click at [592, 287] on label "True" at bounding box center [569, 273] width 83 height 27
click at [544, 278] on input "True" at bounding box center [539, 273] width 9 height 7
radio input "true"
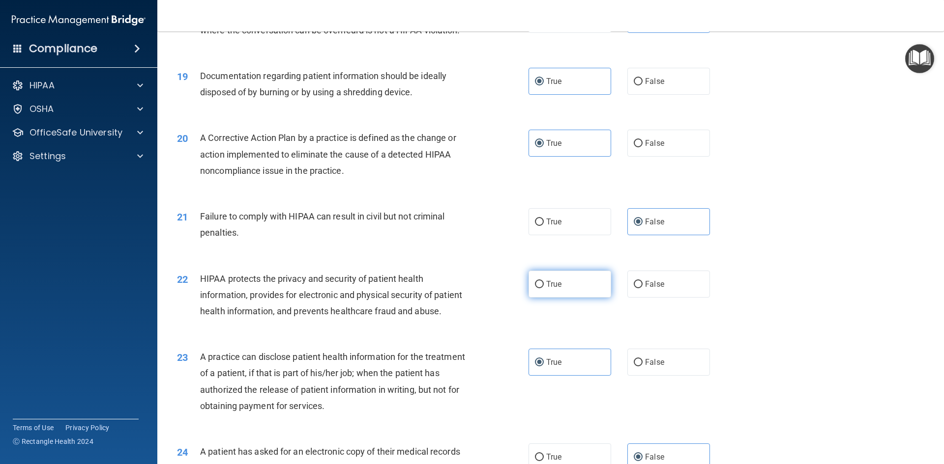
scroll to position [1272, 0]
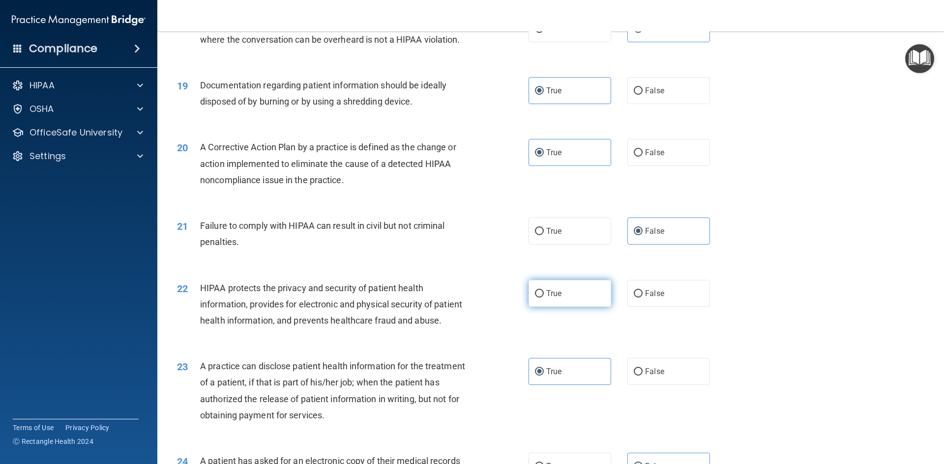
click at [588, 307] on label "True" at bounding box center [569, 293] width 83 height 27
click at [544, 298] on input "True" at bounding box center [539, 293] width 9 height 7
radio input "true"
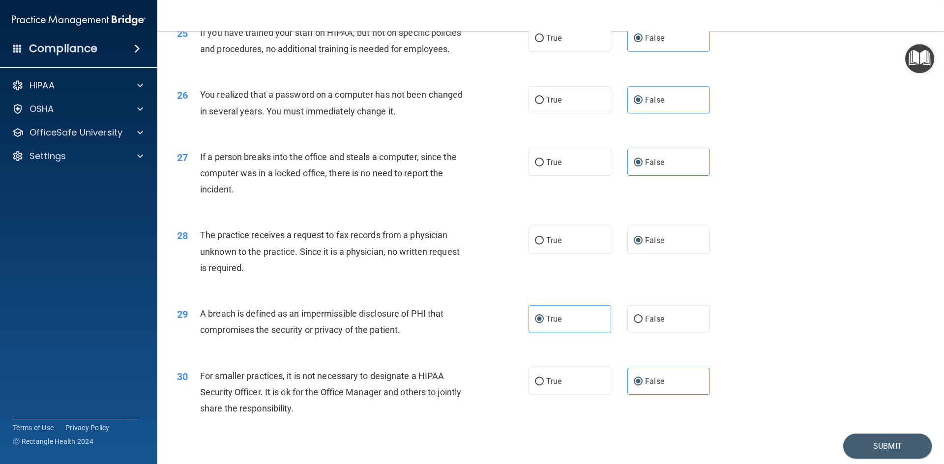
scroll to position [1812, 0]
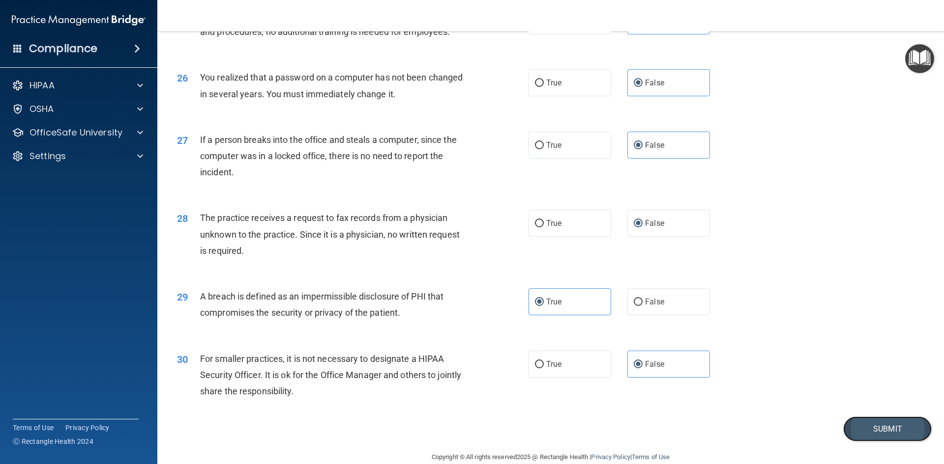
click at [877, 442] on button "Submit" at bounding box center [887, 429] width 88 height 25
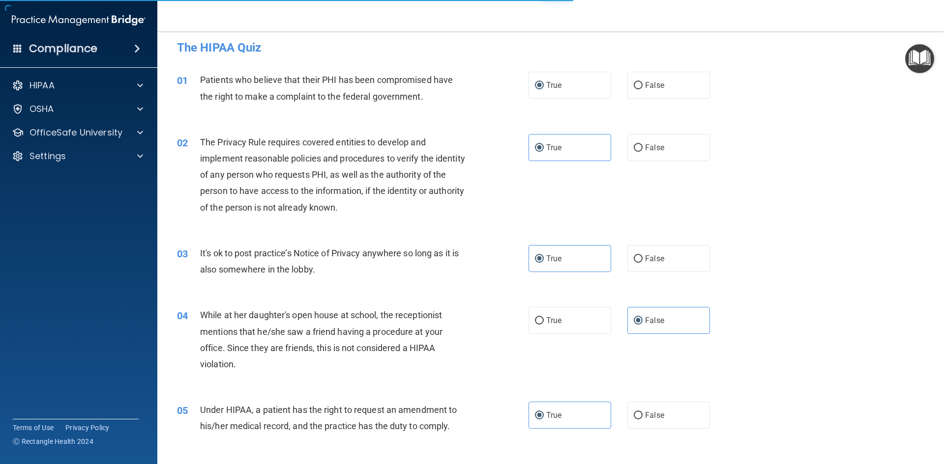
scroll to position [0, 0]
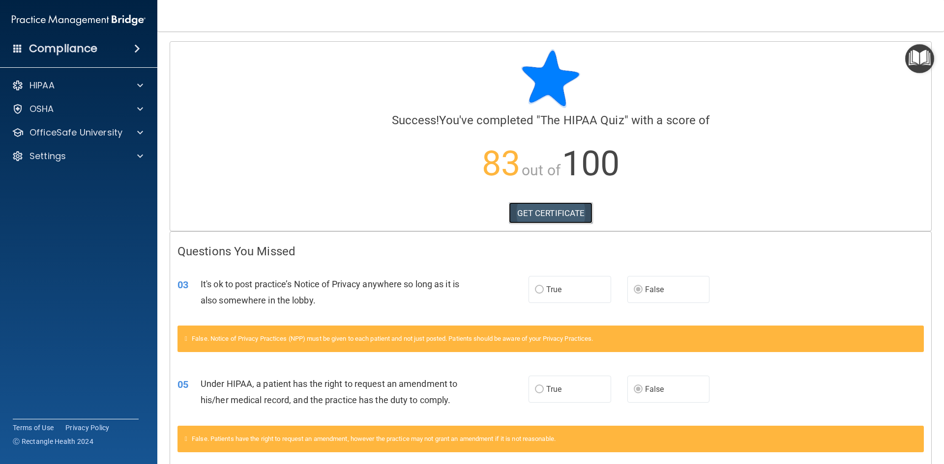
click at [562, 209] on link "GET CERTIFICATE" at bounding box center [551, 213] width 84 height 22
click at [89, 49] on h4 "Compliance" at bounding box center [63, 49] width 68 height 14
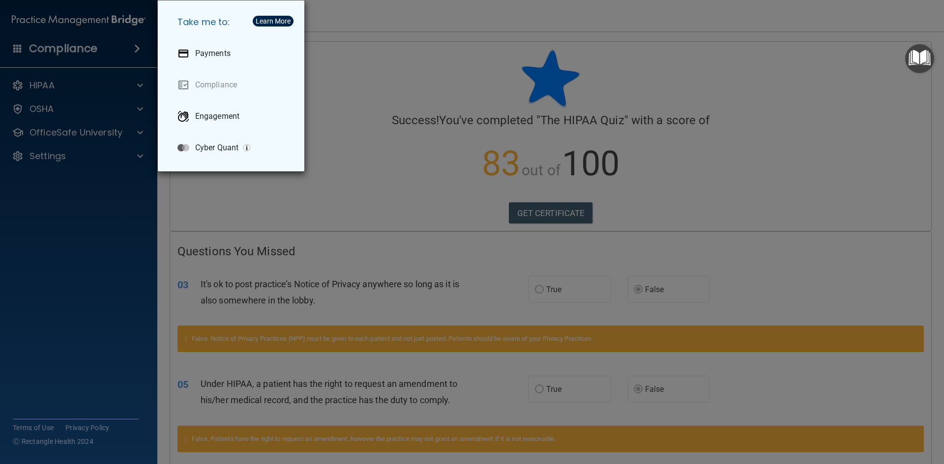
click at [103, 137] on div "Take me to: Payments Compliance Engagement Cyber Quant" at bounding box center [472, 232] width 944 height 464
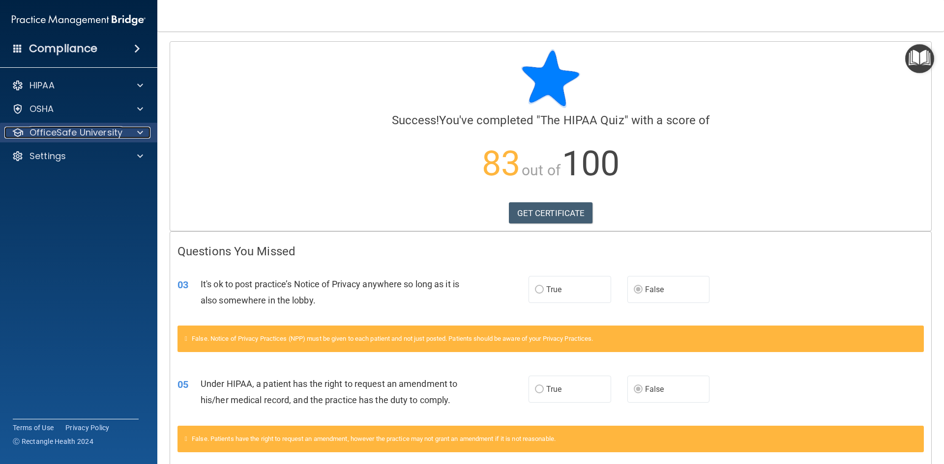
click at [107, 131] on p "OfficeSafe University" at bounding box center [75, 133] width 93 height 12
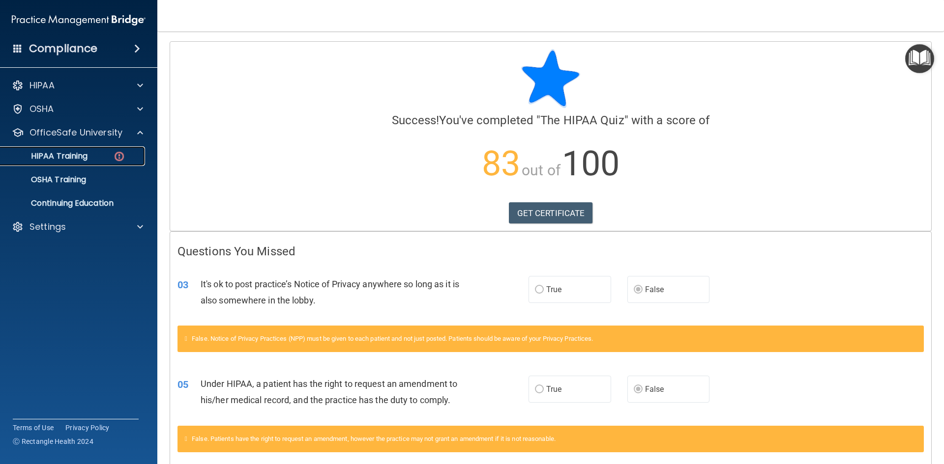
click at [86, 152] on p "HIPAA Training" at bounding box center [46, 156] width 81 height 10
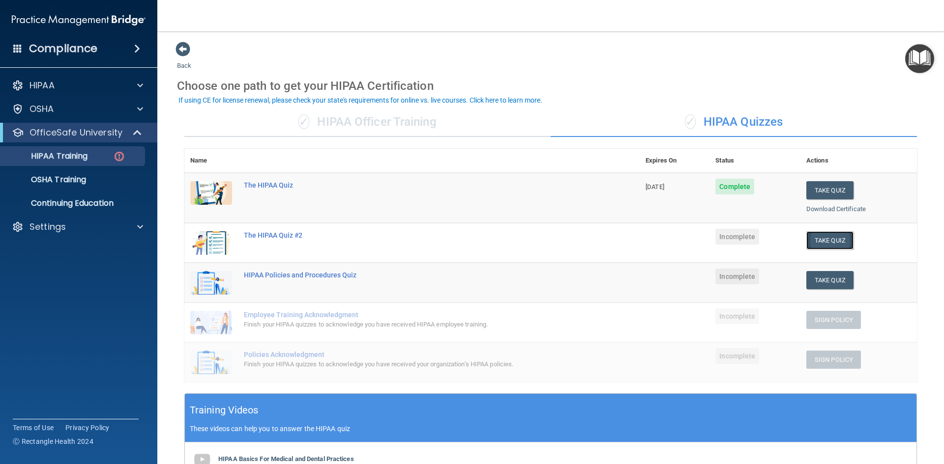
click at [828, 244] on button "Take Quiz" at bounding box center [829, 240] width 47 height 18
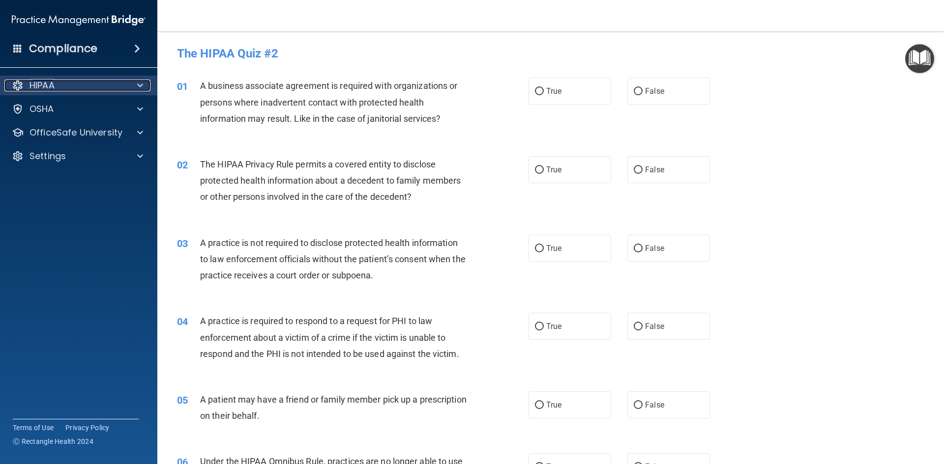
click at [73, 87] on div "HIPAA" at bounding box center [65, 86] width 122 height 12
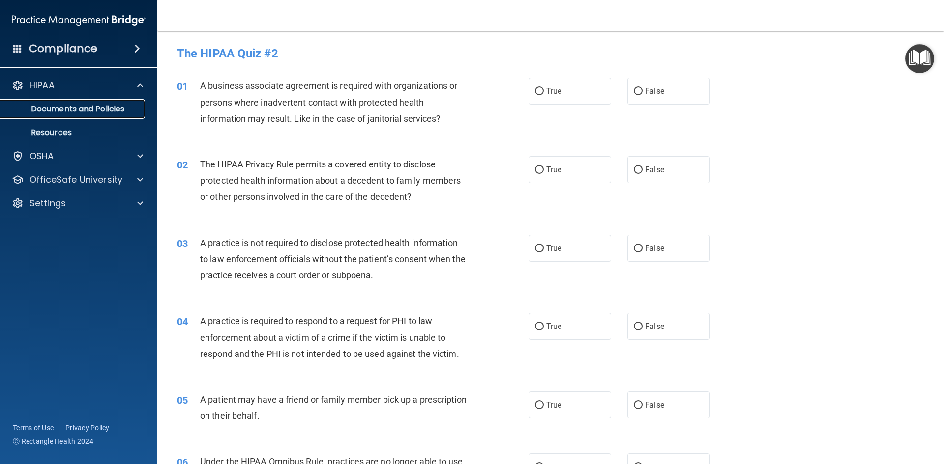
click at [82, 110] on p "Documents and Policies" at bounding box center [73, 109] width 134 height 10
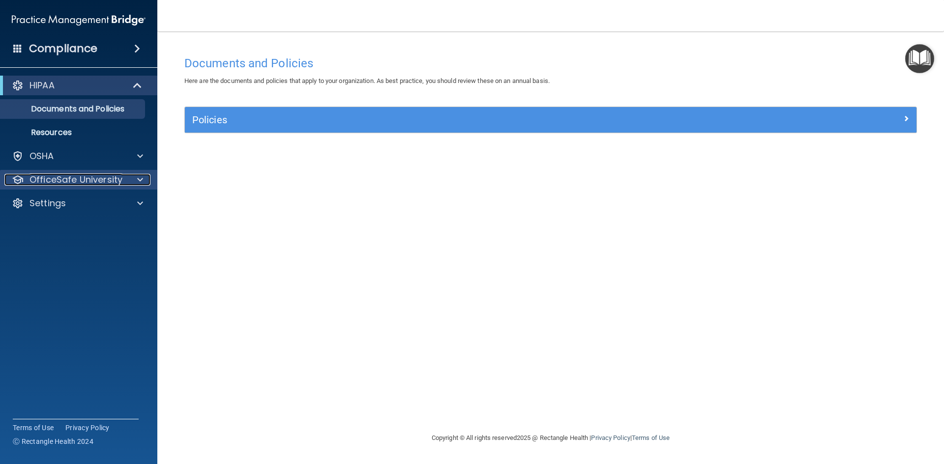
click at [85, 185] on p "OfficeSafe University" at bounding box center [75, 180] width 93 height 12
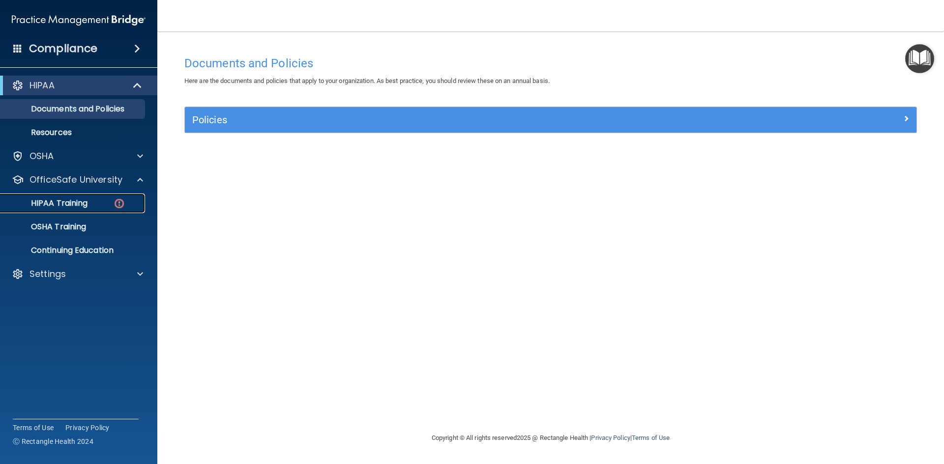
click at [85, 208] on p "HIPAA Training" at bounding box center [46, 204] width 81 height 10
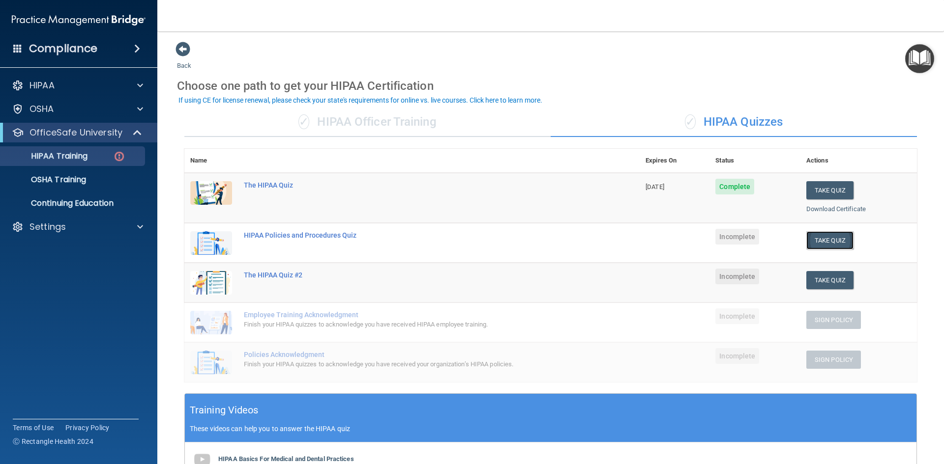
click at [834, 243] on button "Take Quiz" at bounding box center [829, 240] width 47 height 18
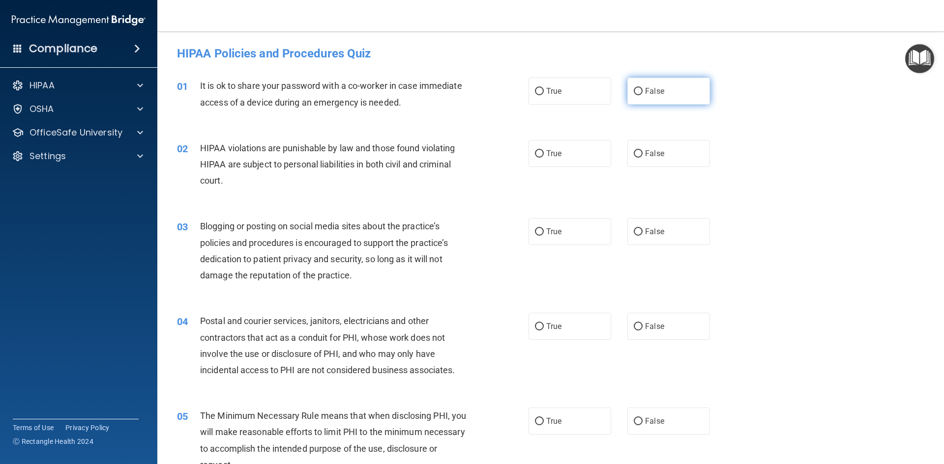
click at [660, 86] on label "False" at bounding box center [668, 91] width 83 height 27
click at [642, 88] on input "False" at bounding box center [637, 91] width 9 height 7
radio input "true"
click at [595, 147] on label "True" at bounding box center [569, 153] width 83 height 27
click at [544, 150] on input "True" at bounding box center [539, 153] width 9 height 7
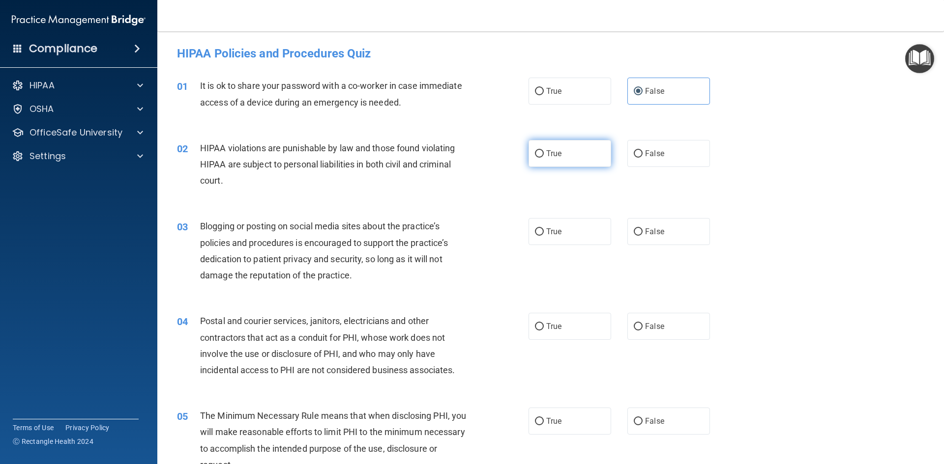
radio input "true"
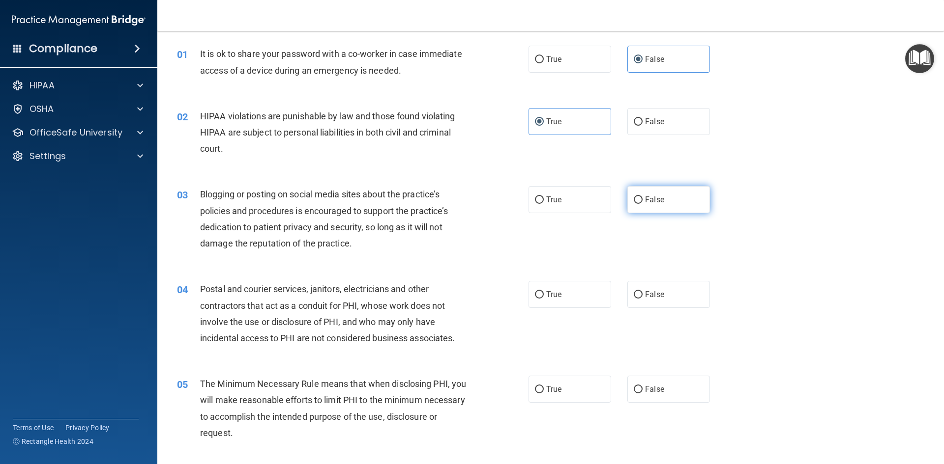
scroll to position [49, 0]
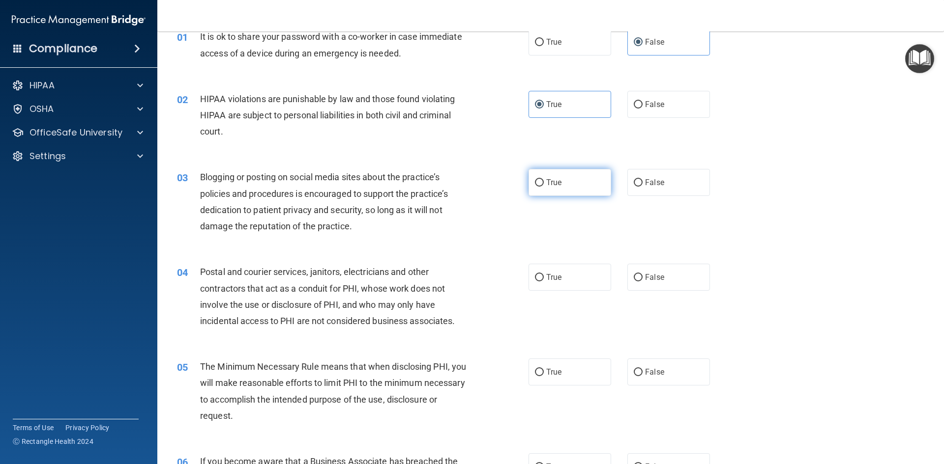
click at [582, 193] on label "True" at bounding box center [569, 182] width 83 height 27
click at [544, 187] on input "True" at bounding box center [539, 182] width 9 height 7
radio input "true"
click at [767, 211] on div "03 Blogging or posting on social media sites about the practice’s policies and …" at bounding box center [551, 204] width 762 height 95
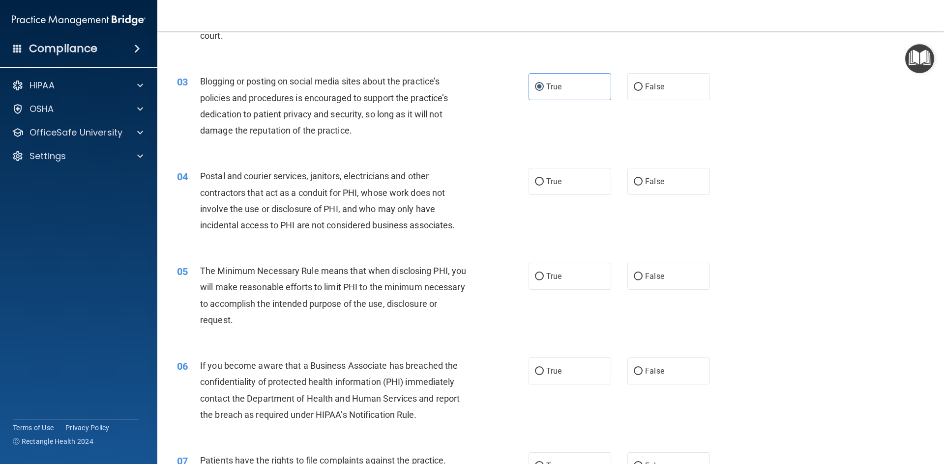
scroll to position [147, 0]
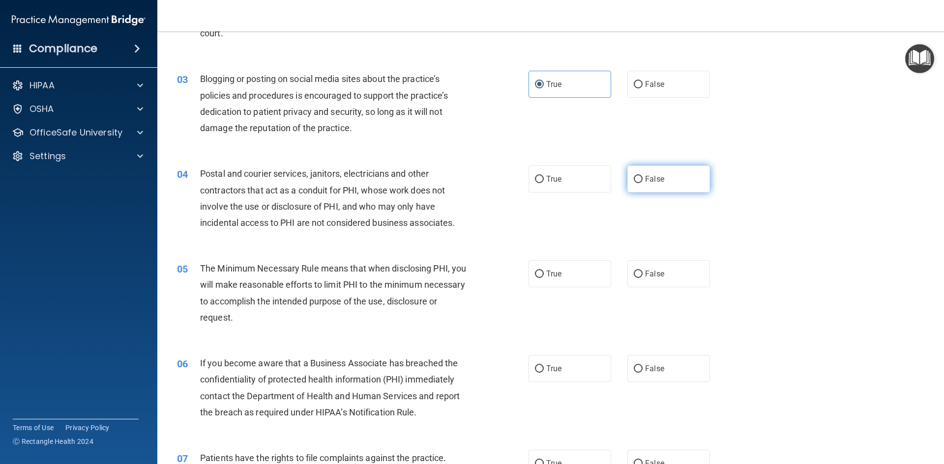
click at [648, 191] on label "False" at bounding box center [668, 179] width 83 height 27
click at [642, 183] on input "False" at bounding box center [637, 179] width 9 height 7
radio input "true"
click at [738, 213] on div "04 Postal and courier services, janitors, electricians and other contractors th…" at bounding box center [551, 200] width 762 height 95
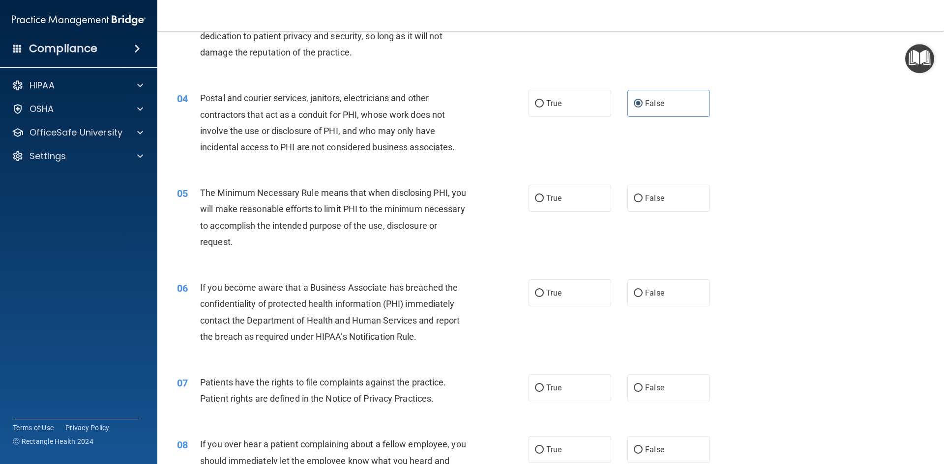
scroll to position [246, 0]
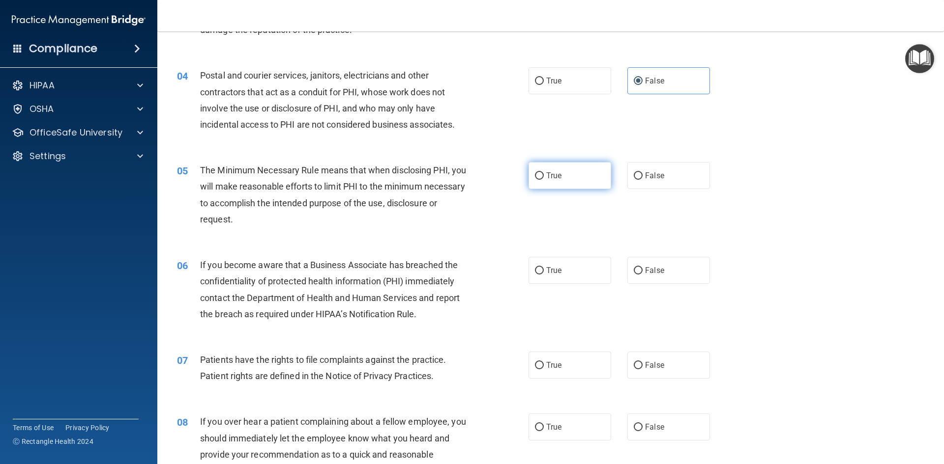
click at [536, 186] on label "True" at bounding box center [569, 175] width 83 height 27
click at [536, 180] on input "True" at bounding box center [539, 175] width 9 height 7
radio input "true"
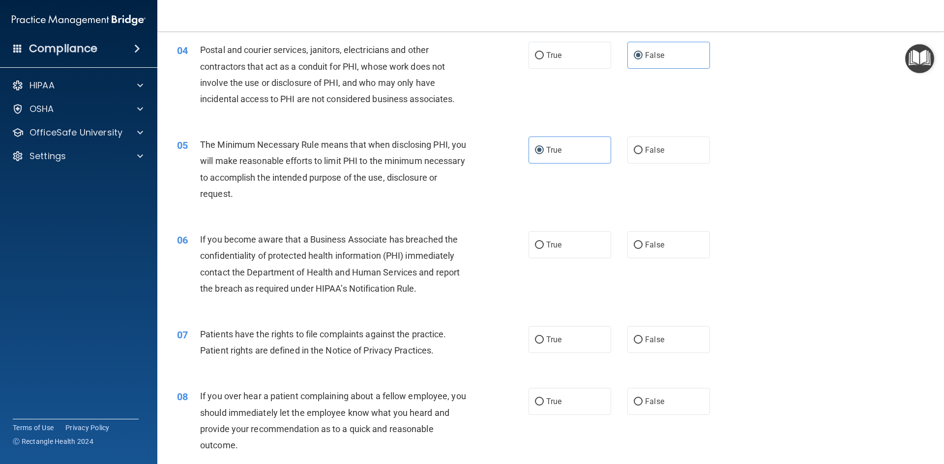
scroll to position [295, 0]
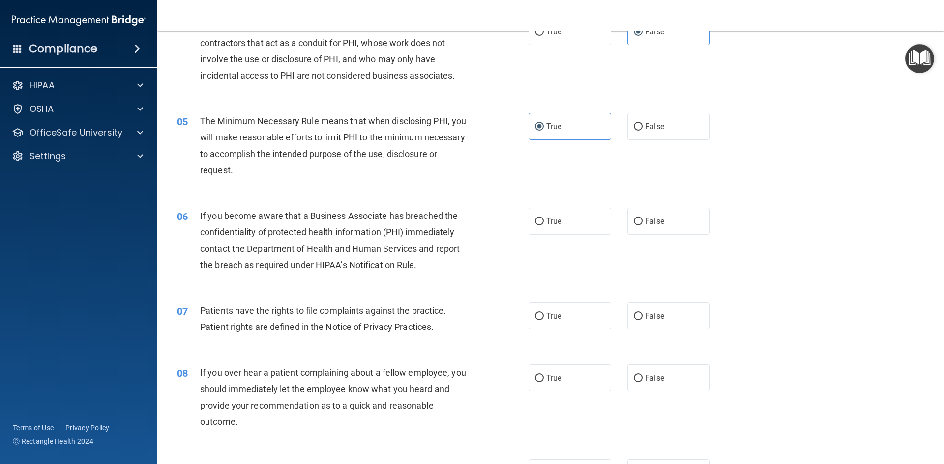
click at [482, 218] on div "06 If you become aware that a Business Associate has breached the confidentiali…" at bounding box center [352, 243] width 381 height 70
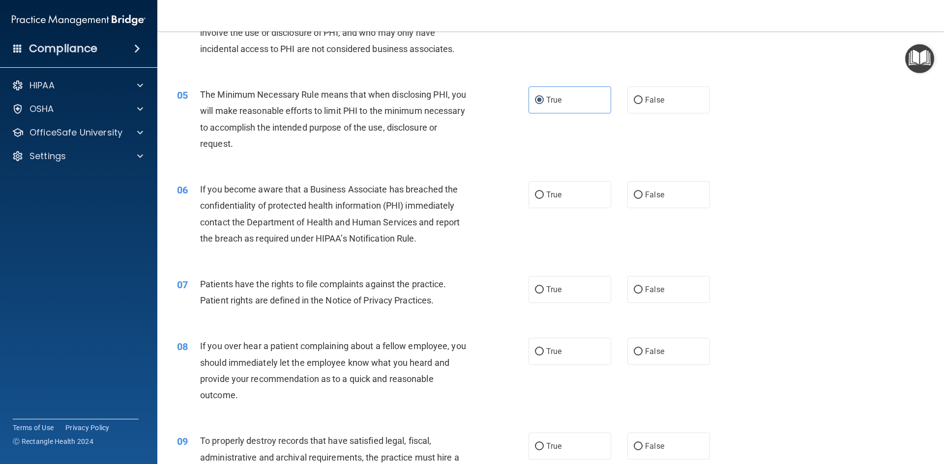
scroll to position [344, 0]
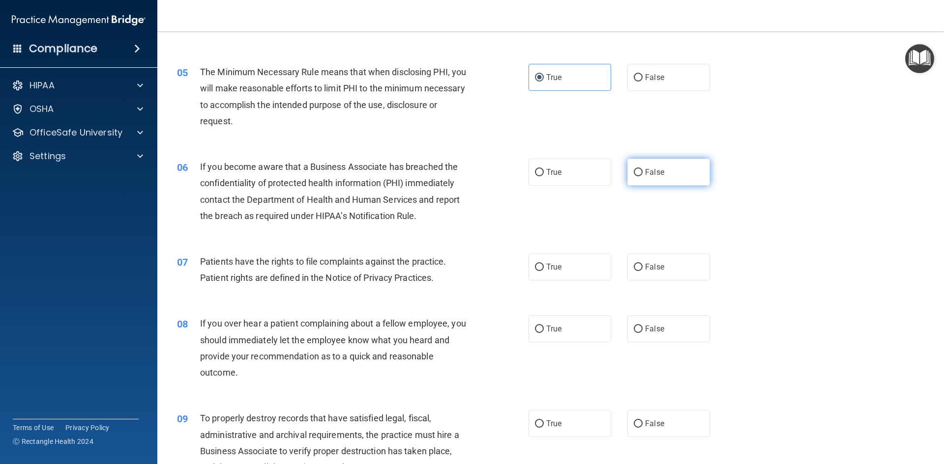
click at [649, 180] on label "False" at bounding box center [668, 172] width 83 height 27
click at [642, 176] on input "False" at bounding box center [637, 172] width 9 height 7
radio input "true"
click at [592, 182] on label "True" at bounding box center [569, 172] width 83 height 27
click at [544, 176] on input "True" at bounding box center [539, 172] width 9 height 7
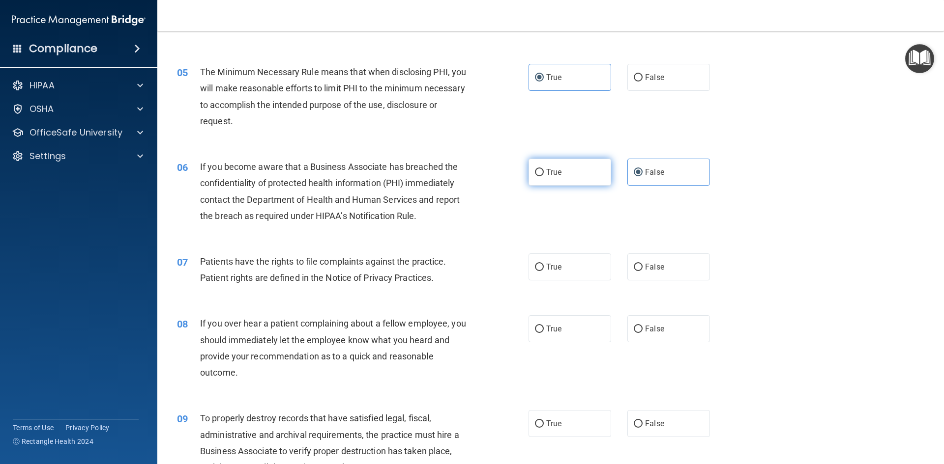
radio input "true"
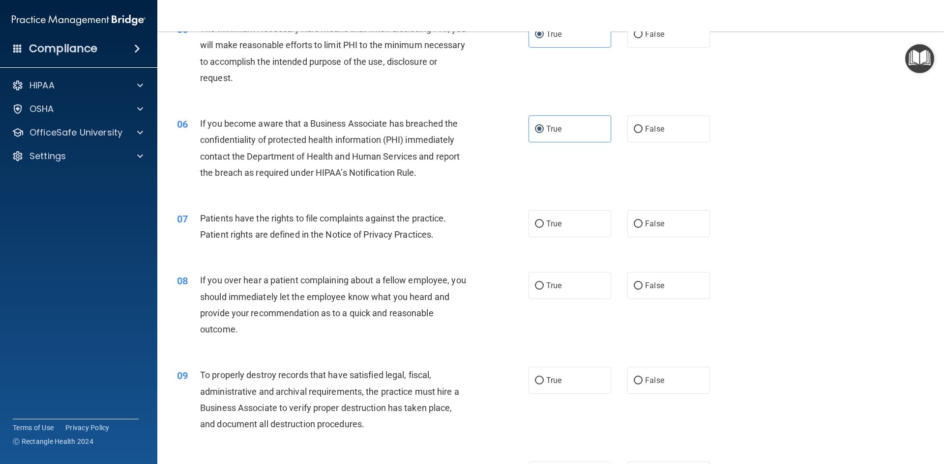
scroll to position [442, 0]
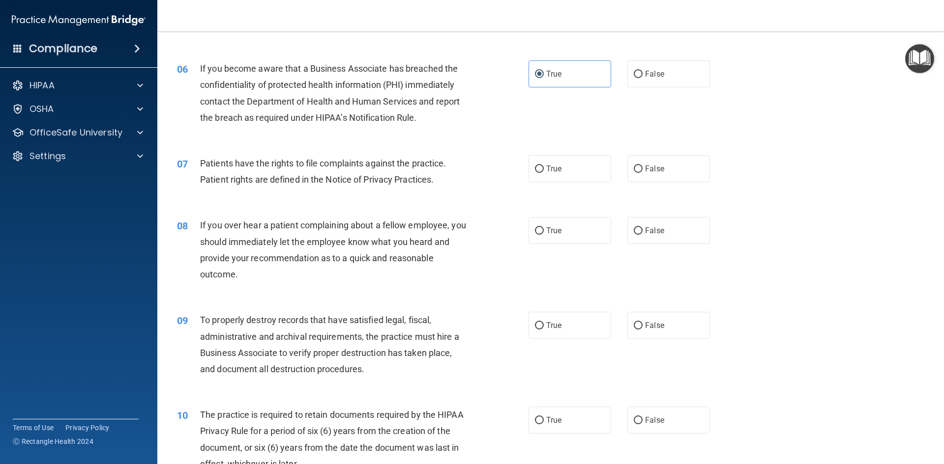
click at [631, 89] on div "06 If you become aware that a Business Associate has breached the confidentiali…" at bounding box center [551, 95] width 762 height 95
click at [633, 82] on label "False" at bounding box center [668, 73] width 83 height 27
click at [633, 78] on input "False" at bounding box center [637, 74] width 9 height 7
radio input "true"
radio input "false"
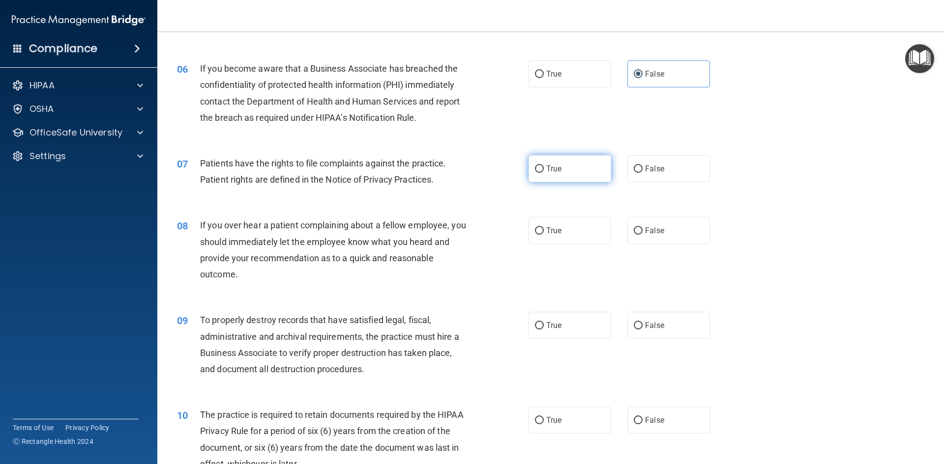
click at [567, 175] on label "True" at bounding box center [569, 168] width 83 height 27
click at [544, 173] on input "True" at bounding box center [539, 169] width 9 height 7
radio input "true"
click at [507, 195] on div "07 Patients have the rights to file complaints against the practice. Patient ri…" at bounding box center [551, 174] width 762 height 62
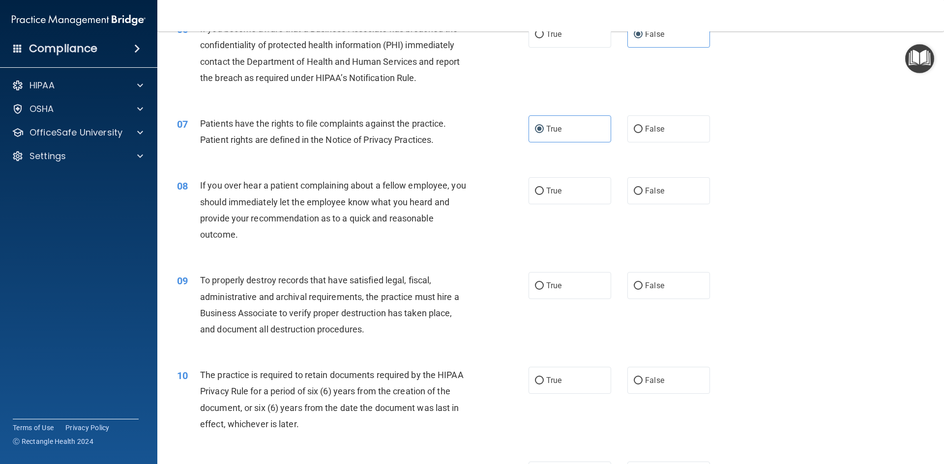
scroll to position [541, 0]
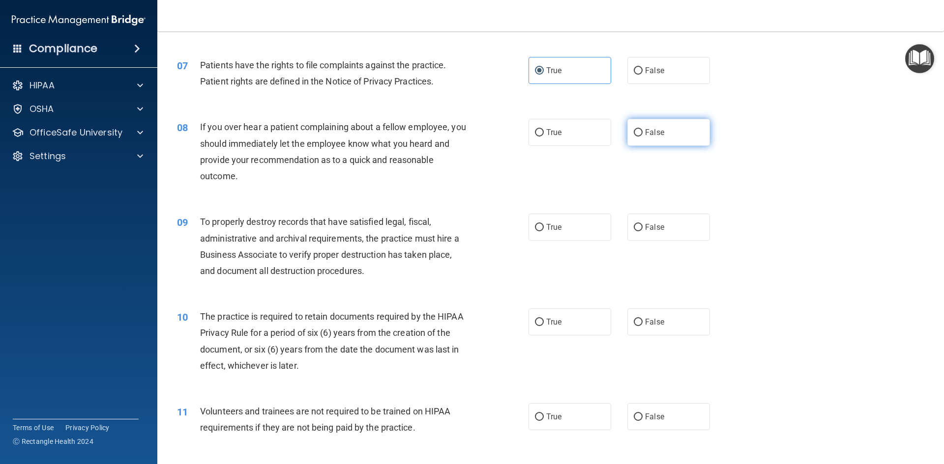
click at [669, 135] on label "False" at bounding box center [668, 132] width 83 height 27
click at [642, 135] on input "False" at bounding box center [637, 132] width 9 height 7
radio input "true"
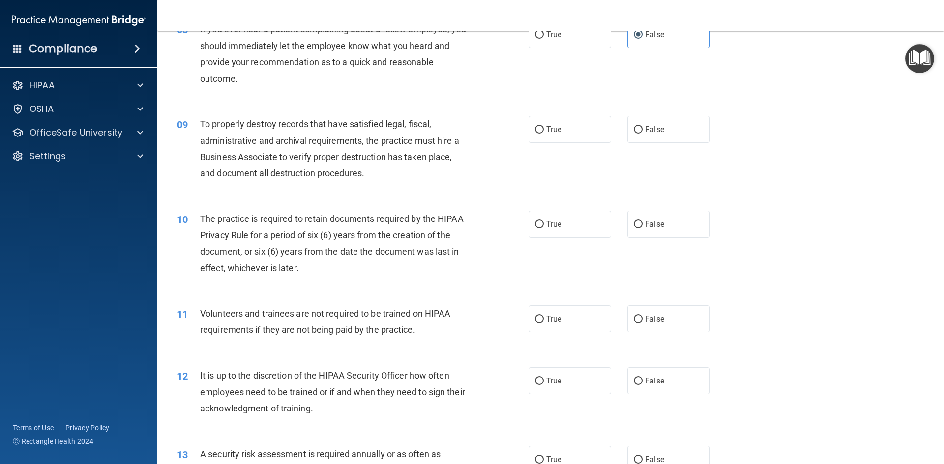
scroll to position [639, 0]
click at [647, 139] on label "False" at bounding box center [668, 128] width 83 height 27
click at [642, 133] on input "False" at bounding box center [637, 129] width 9 height 7
radio input "true"
click at [559, 129] on label "True" at bounding box center [569, 128] width 83 height 27
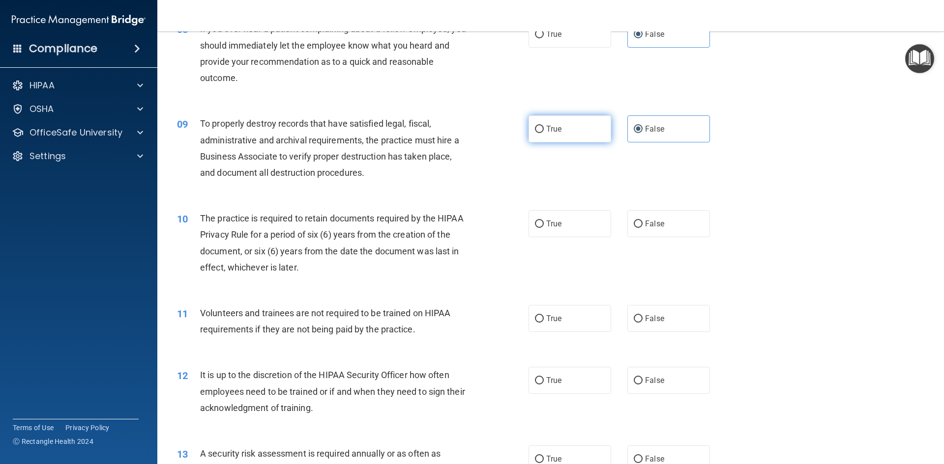
click at [544, 129] on input "True" at bounding box center [539, 129] width 9 height 7
radio input "true"
radio input "false"
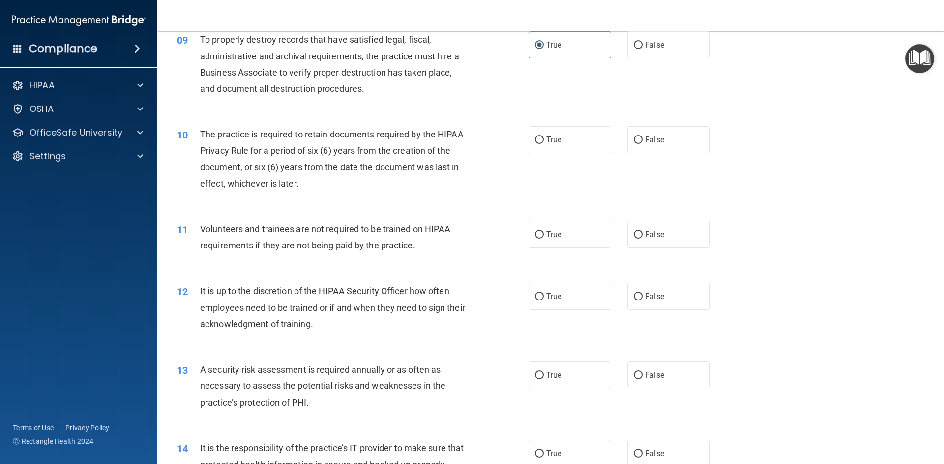
scroll to position [737, 0]
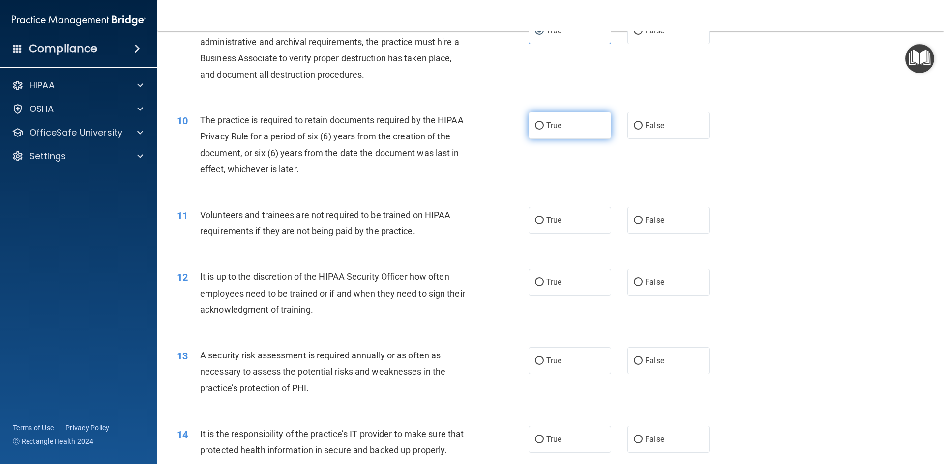
click at [535, 131] on label "True" at bounding box center [569, 125] width 83 height 27
click at [535, 130] on input "True" at bounding box center [539, 125] width 9 height 7
radio input "true"
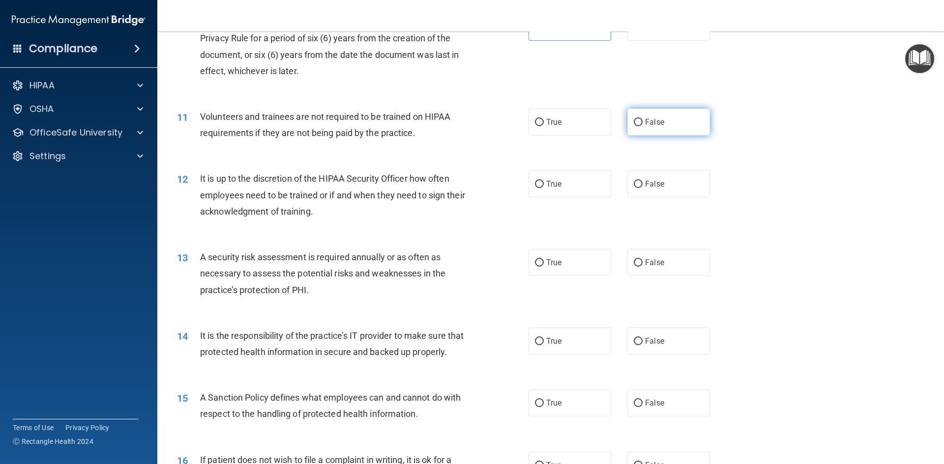
click at [676, 128] on label "False" at bounding box center [668, 122] width 83 height 27
click at [642, 126] on input "False" at bounding box center [637, 122] width 9 height 7
radio input "true"
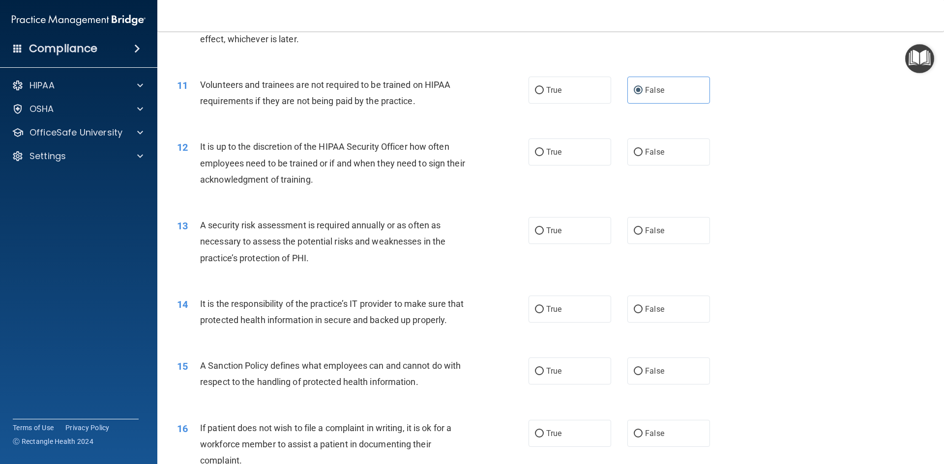
scroll to position [885, 0]
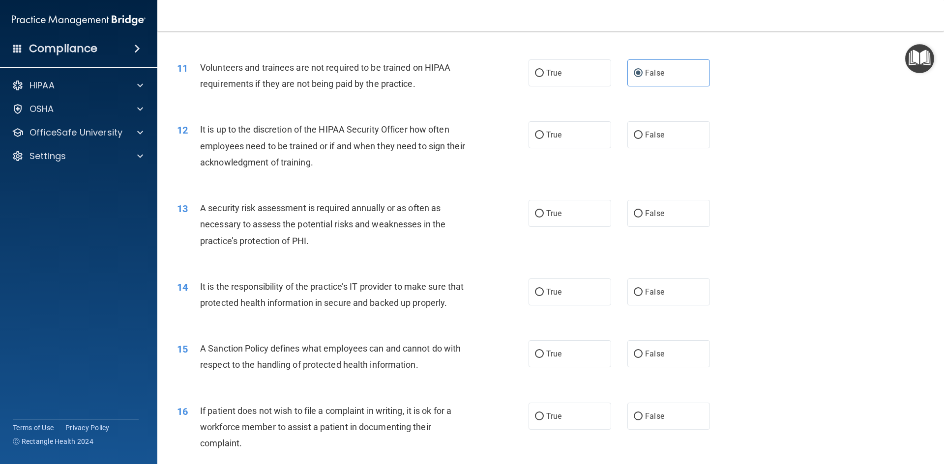
click at [739, 212] on div "13 A security risk assessment is required annually or as often as necessary to …" at bounding box center [551, 227] width 762 height 79
click at [659, 133] on label "False" at bounding box center [668, 134] width 83 height 27
click at [642, 133] on input "False" at bounding box center [637, 135] width 9 height 7
radio input "true"
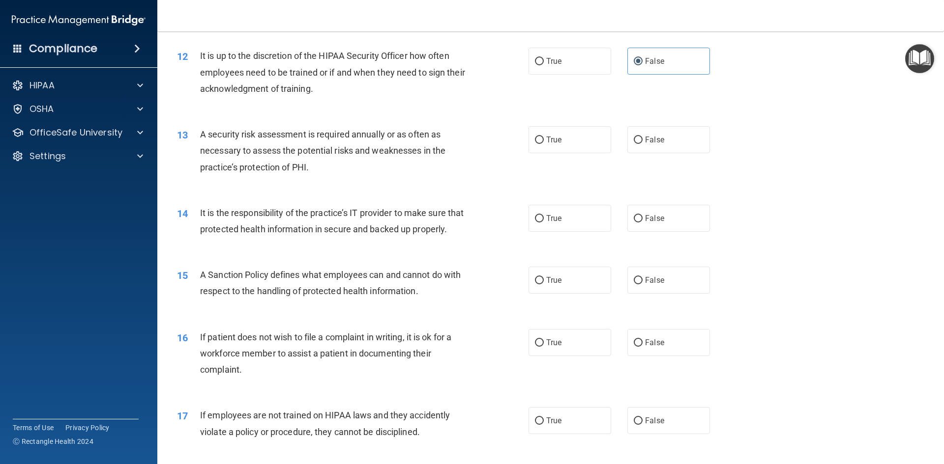
scroll to position [983, 0]
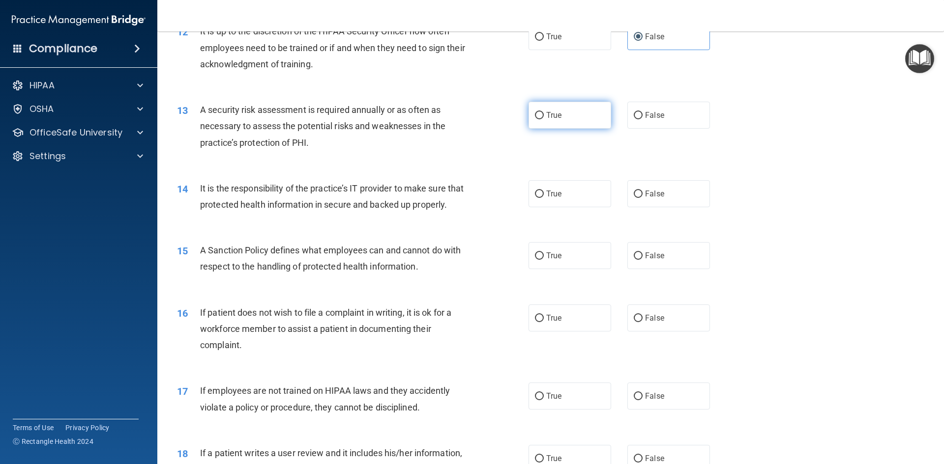
click at [558, 118] on label "True" at bounding box center [569, 115] width 83 height 27
click at [544, 118] on input "True" at bounding box center [539, 115] width 9 height 7
radio input "true"
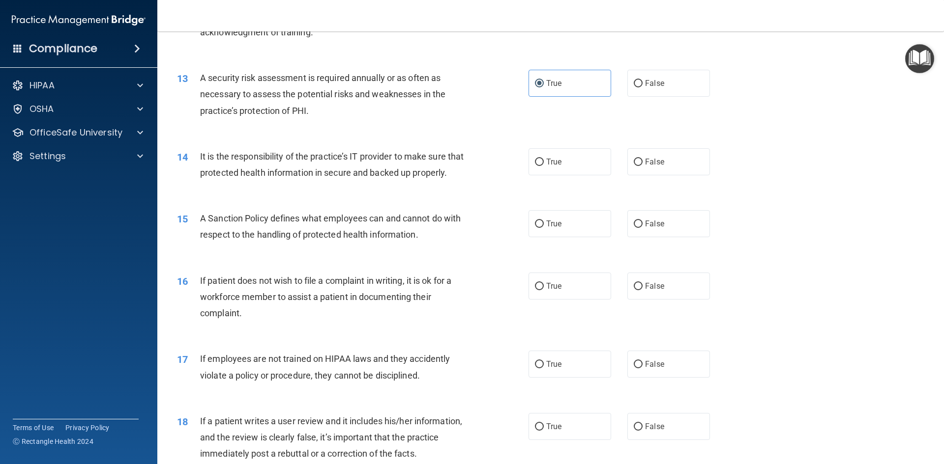
scroll to position [1032, 0]
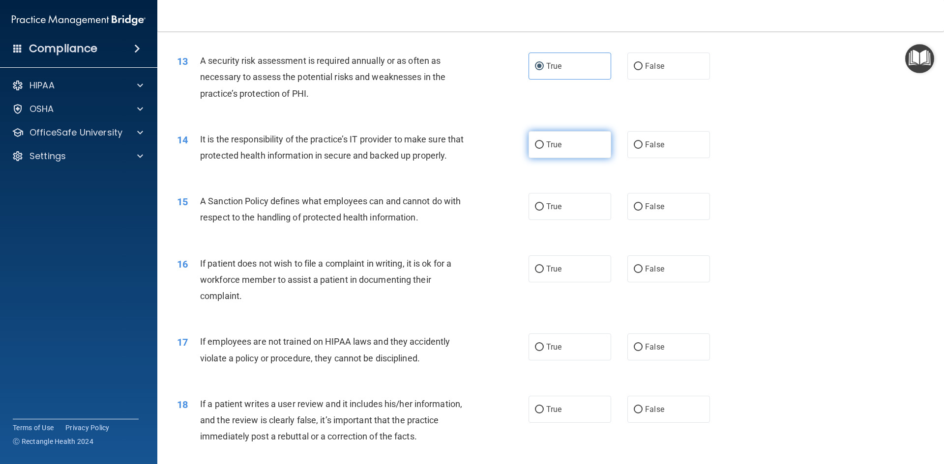
click at [582, 138] on label "True" at bounding box center [569, 144] width 83 height 27
click at [544, 142] on input "True" at bounding box center [539, 145] width 9 height 7
radio input "true"
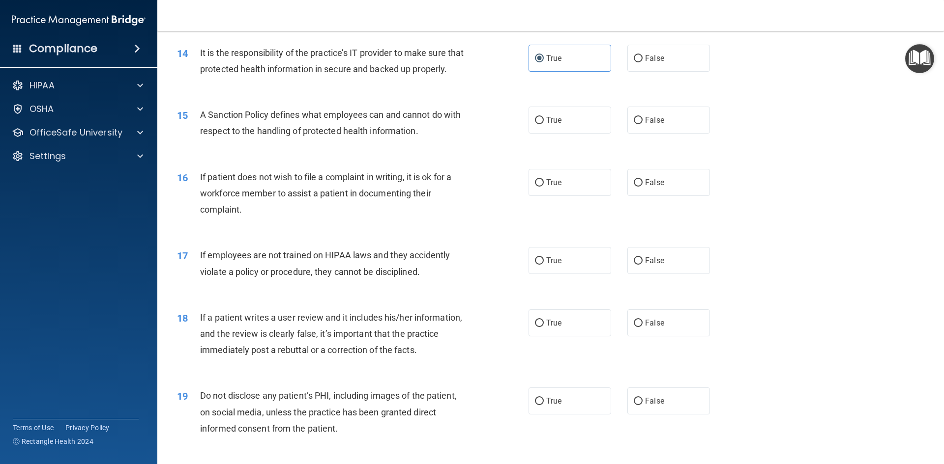
scroll to position [1130, 0]
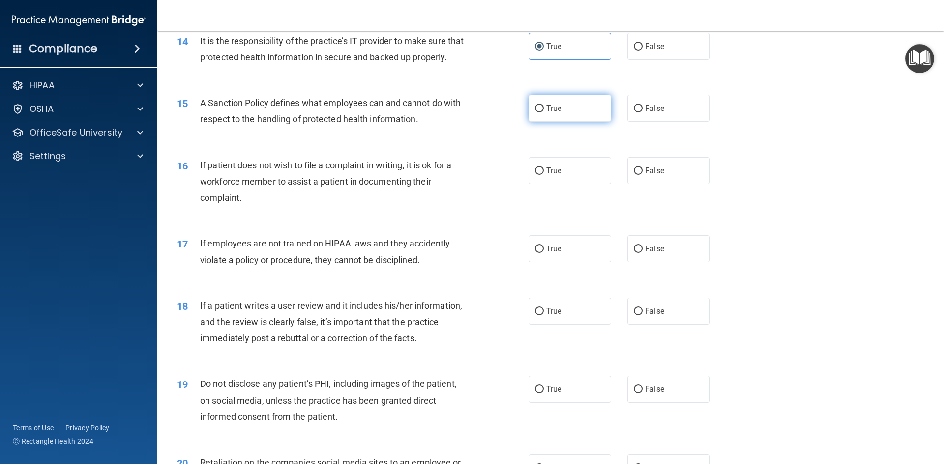
click at [579, 122] on label "True" at bounding box center [569, 108] width 83 height 27
click at [544, 113] on input "True" at bounding box center [539, 108] width 9 height 7
radio input "true"
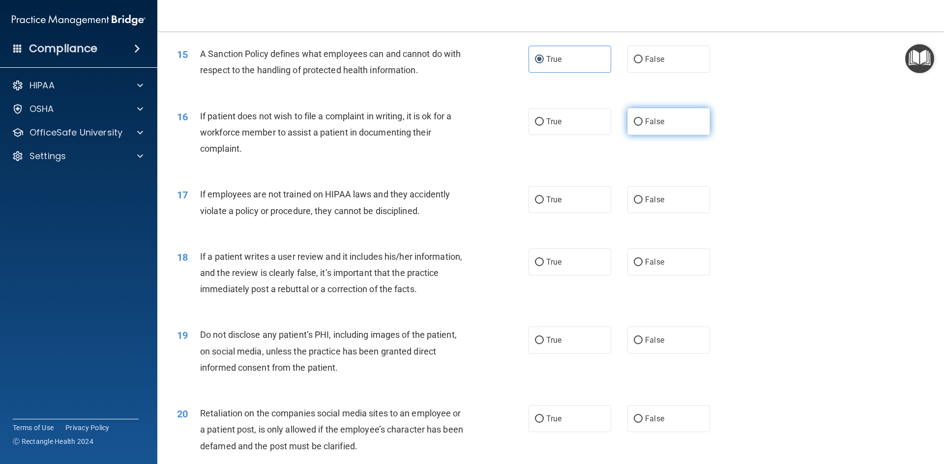
click at [661, 135] on label "False" at bounding box center [668, 121] width 83 height 27
click at [642, 126] on input "False" at bounding box center [637, 121] width 9 height 7
radio input "true"
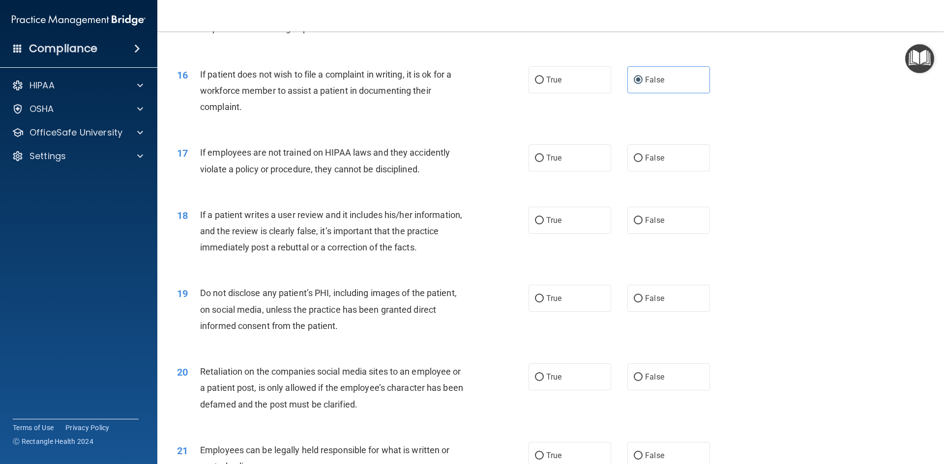
scroll to position [1278, 0]
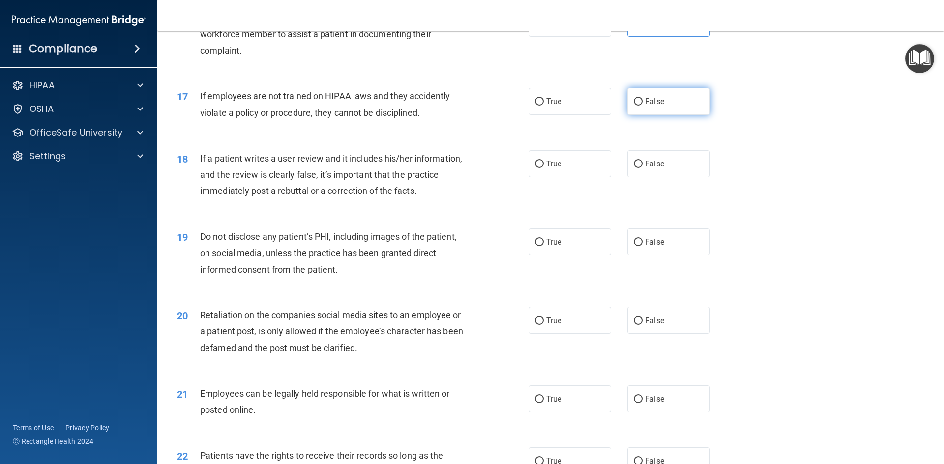
click at [647, 115] on label "False" at bounding box center [668, 101] width 83 height 27
click at [642, 106] on input "False" at bounding box center [637, 101] width 9 height 7
radio input "true"
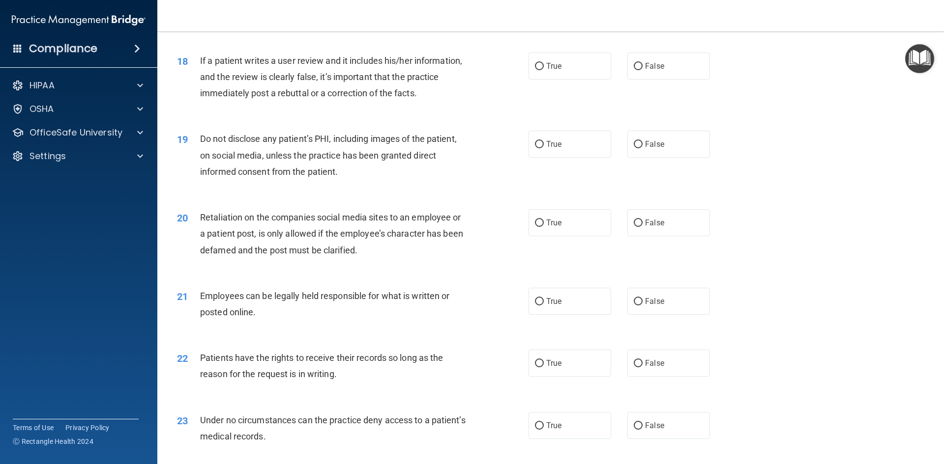
scroll to position [1376, 0]
click at [655, 79] on label "False" at bounding box center [668, 65] width 83 height 27
click at [642, 70] on input "False" at bounding box center [637, 65] width 9 height 7
radio input "true"
click at [574, 157] on label "True" at bounding box center [569, 143] width 83 height 27
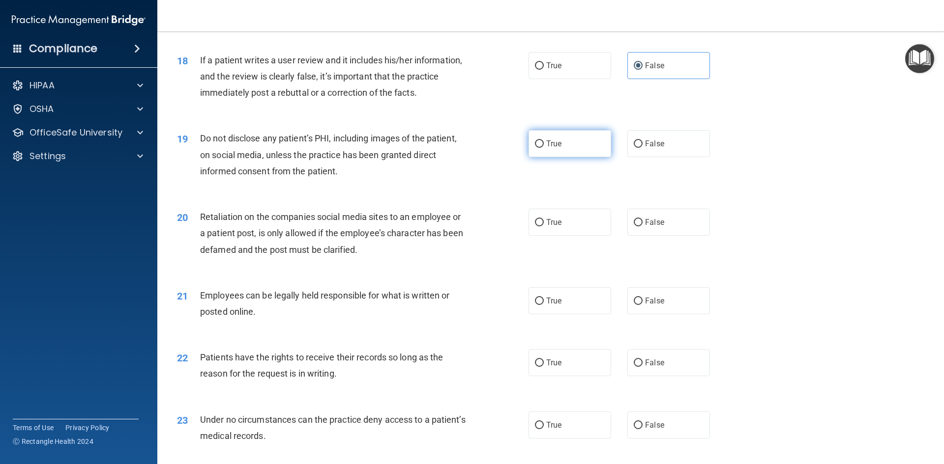
click at [544, 148] on input "True" at bounding box center [539, 144] width 9 height 7
radio input "true"
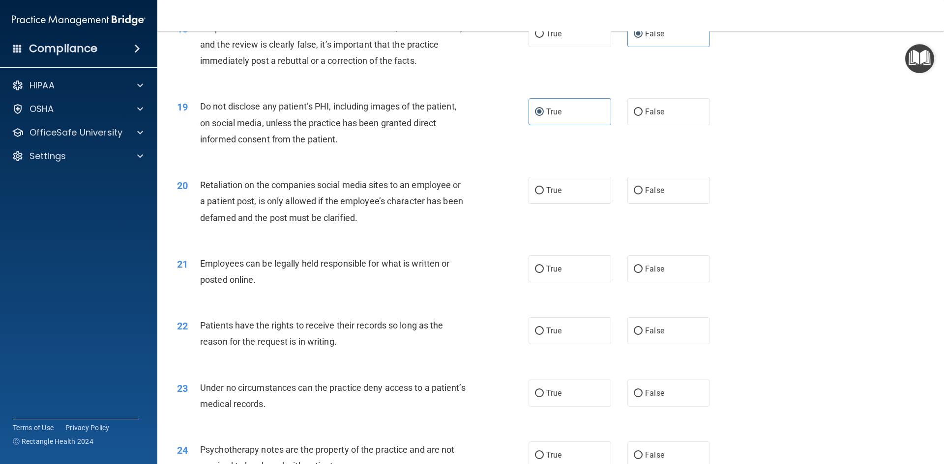
scroll to position [1425, 0]
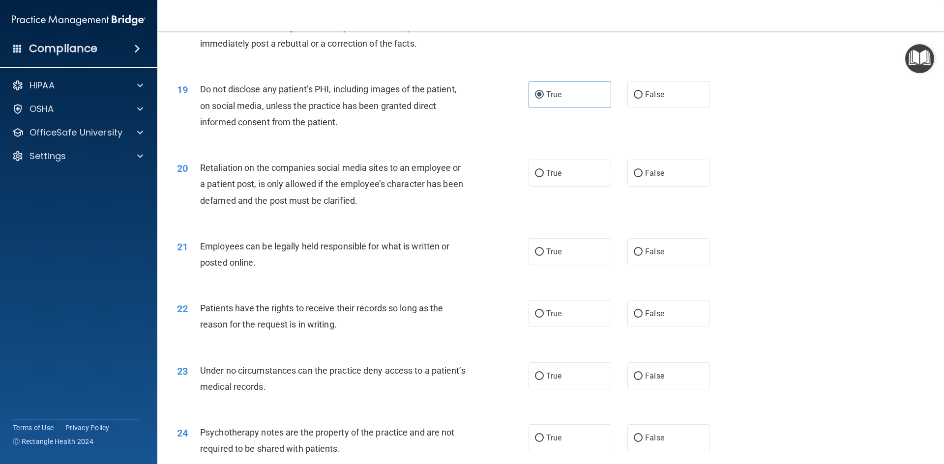
click at [612, 217] on div "20 Retaliation on the companies social media sites to an employee or a patient …" at bounding box center [551, 186] width 762 height 79
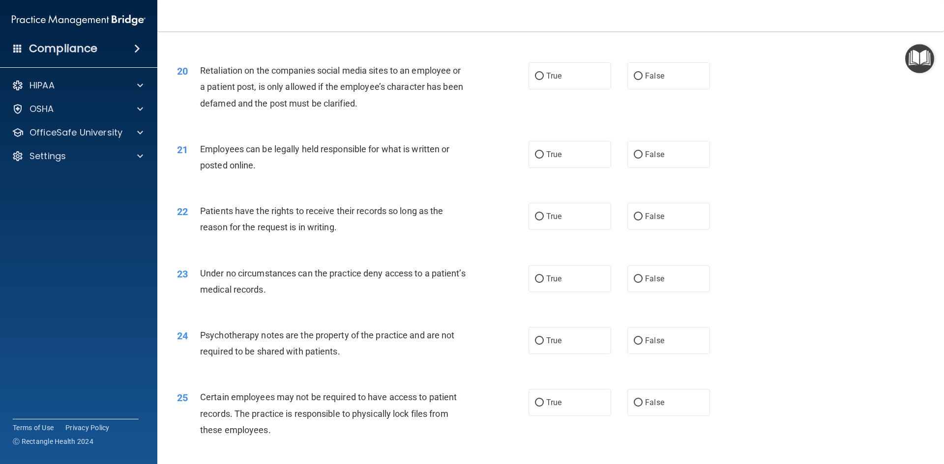
scroll to position [1523, 0]
click at [651, 88] on label "False" at bounding box center [668, 74] width 83 height 27
click at [642, 79] on input "False" at bounding box center [637, 75] width 9 height 7
radio input "true"
click at [612, 190] on div "21 Employees can be legally held responsible for what is written or posted onli…" at bounding box center [551, 159] width 762 height 62
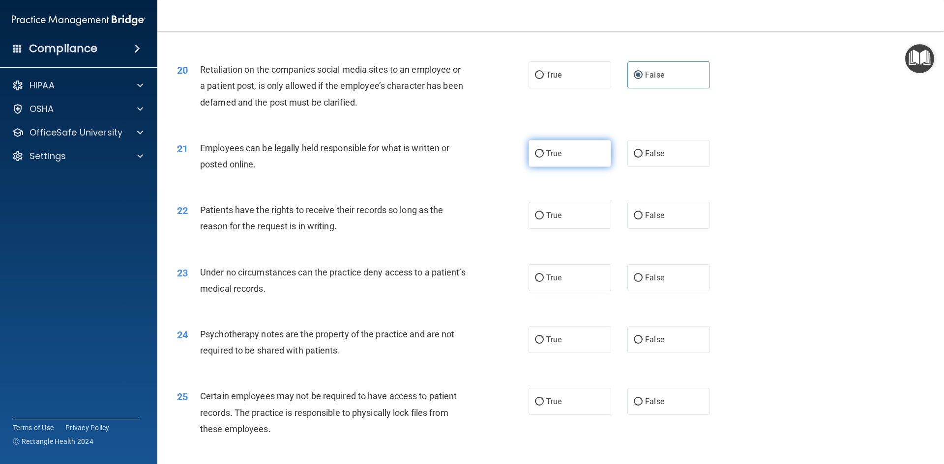
click at [601, 167] on label "True" at bounding box center [569, 153] width 83 height 27
click at [544, 158] on input "True" at bounding box center [539, 153] width 9 height 7
radio input "true"
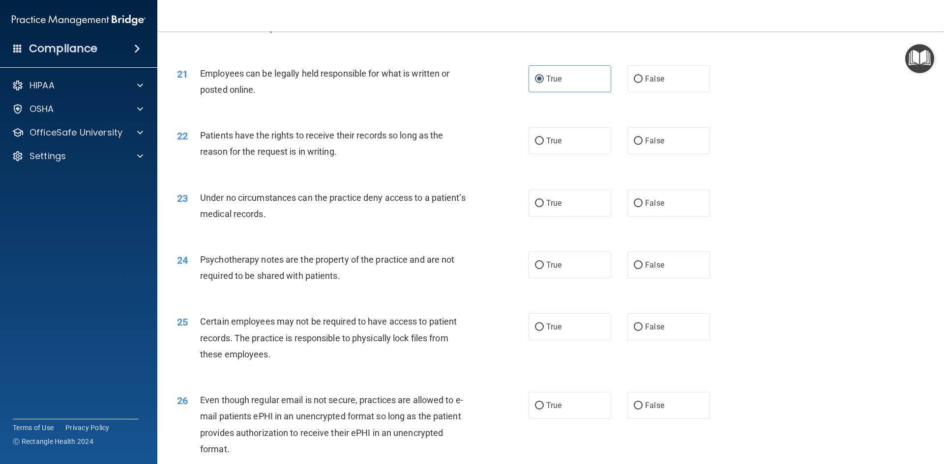
scroll to position [1622, 0]
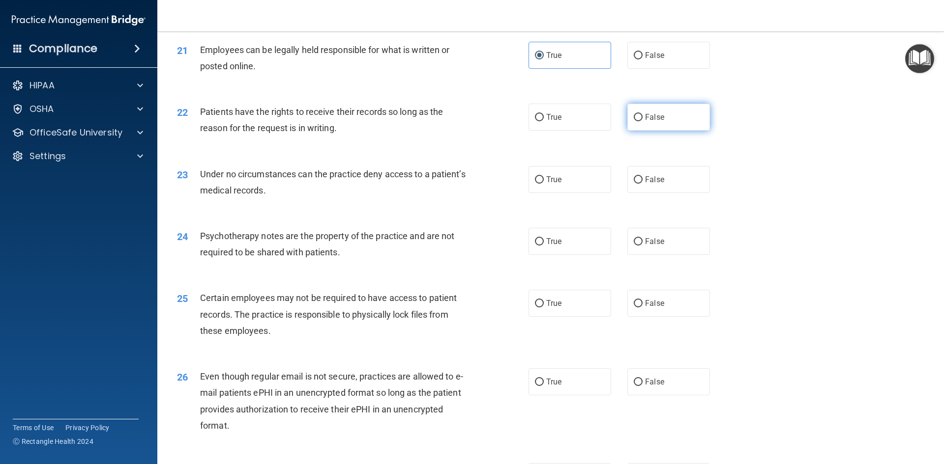
click at [645, 131] on label "False" at bounding box center [668, 117] width 83 height 27
click at [642, 121] on input "False" at bounding box center [637, 117] width 9 height 7
radio input "true"
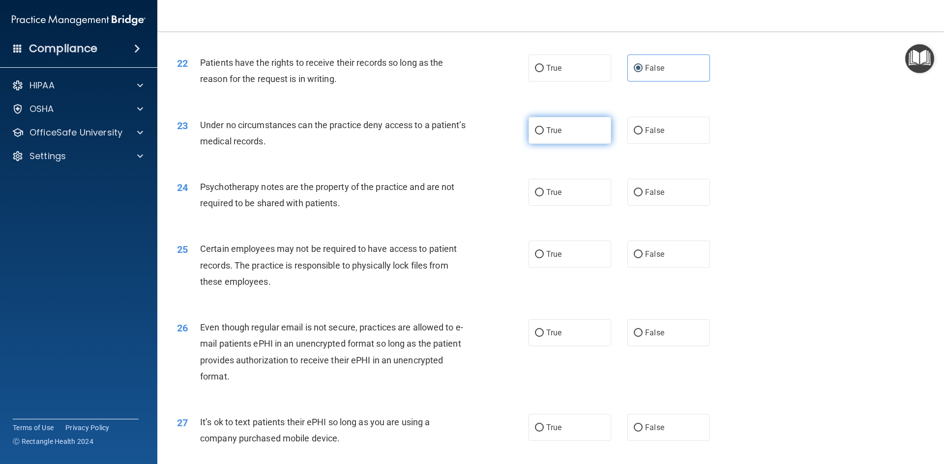
click at [569, 144] on label "True" at bounding box center [569, 130] width 83 height 27
click at [544, 135] on input "True" at bounding box center [539, 130] width 9 height 7
radio input "true"
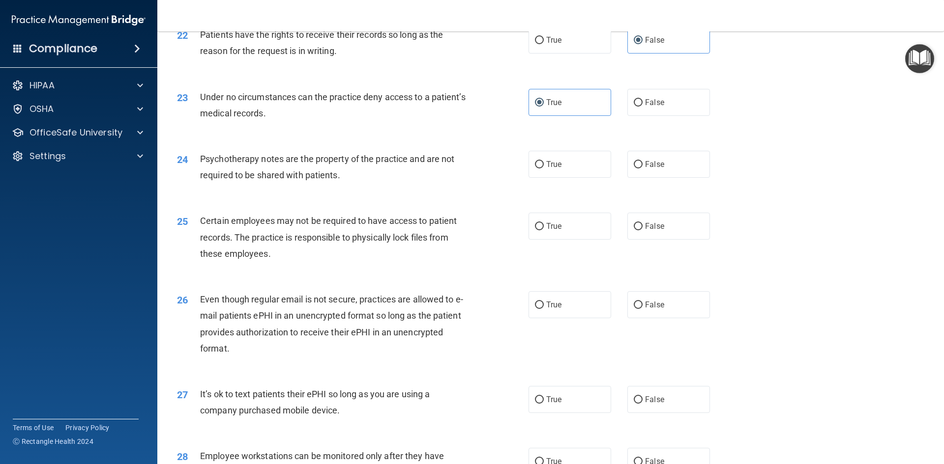
scroll to position [1769, 0]
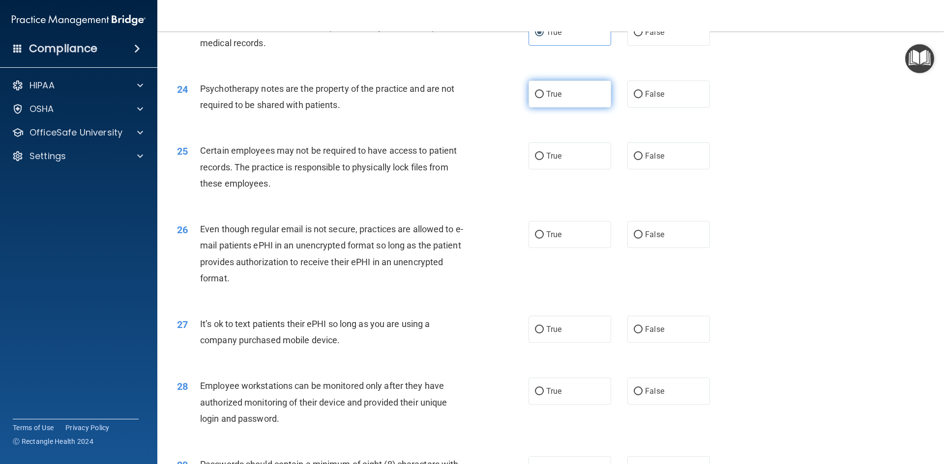
click at [540, 102] on label "True" at bounding box center [569, 94] width 83 height 27
click at [540, 98] on input "True" at bounding box center [539, 94] width 9 height 7
radio input "true"
click at [677, 108] on label "False" at bounding box center [668, 94] width 83 height 27
click at [642, 98] on input "False" at bounding box center [637, 94] width 9 height 7
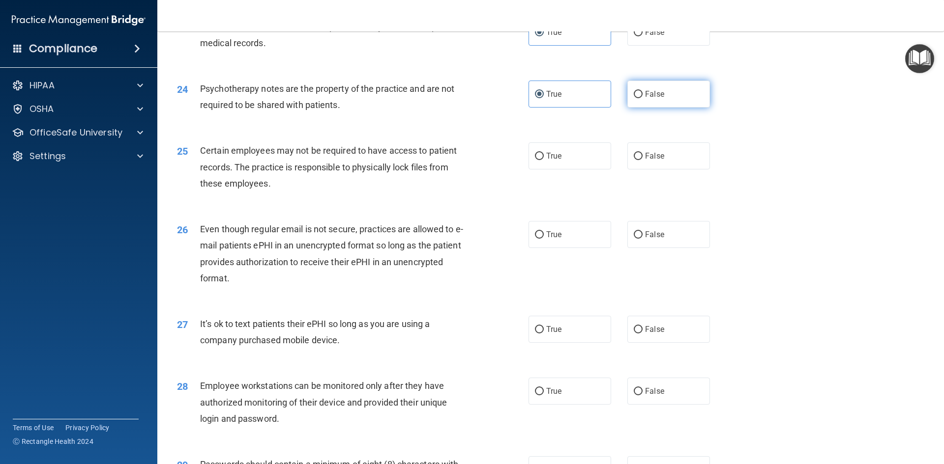
radio input "true"
radio input "false"
click at [583, 170] on label "True" at bounding box center [569, 156] width 83 height 27
click at [544, 160] on input "True" at bounding box center [539, 156] width 9 height 7
radio input "true"
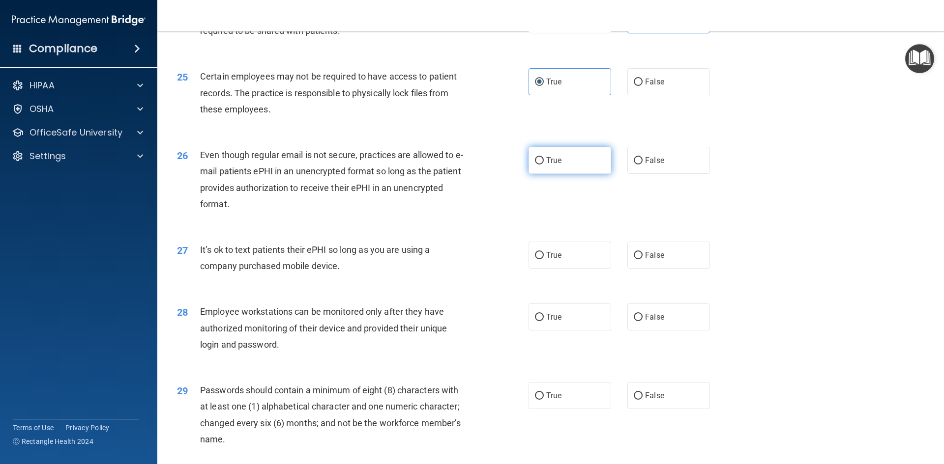
scroll to position [1867, 0]
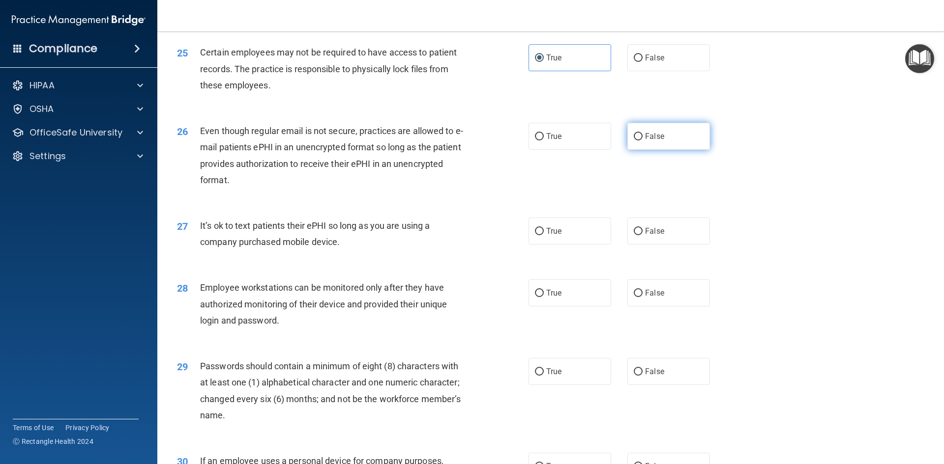
click at [659, 150] on label "False" at bounding box center [668, 136] width 83 height 27
click at [642, 141] on input "False" at bounding box center [637, 136] width 9 height 7
radio input "true"
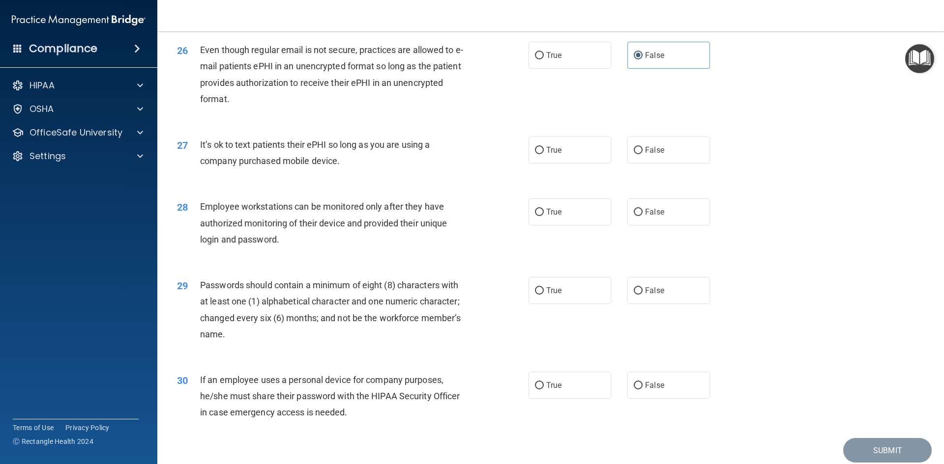
scroll to position [1966, 0]
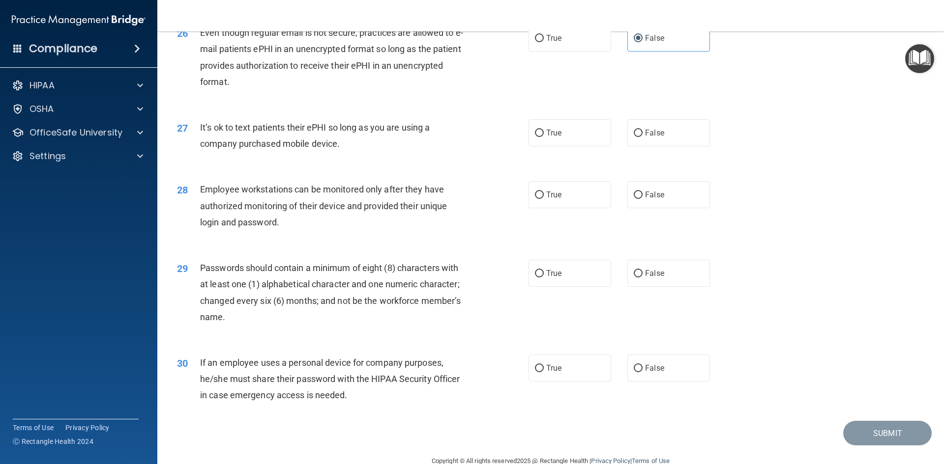
click at [646, 164] on div "27 It’s ok to text patients their ePHI so long as you are using a company purch…" at bounding box center [551, 138] width 762 height 62
click at [647, 146] on label "False" at bounding box center [668, 132] width 83 height 27
click at [642, 137] on input "False" at bounding box center [637, 133] width 9 height 7
radio input "true"
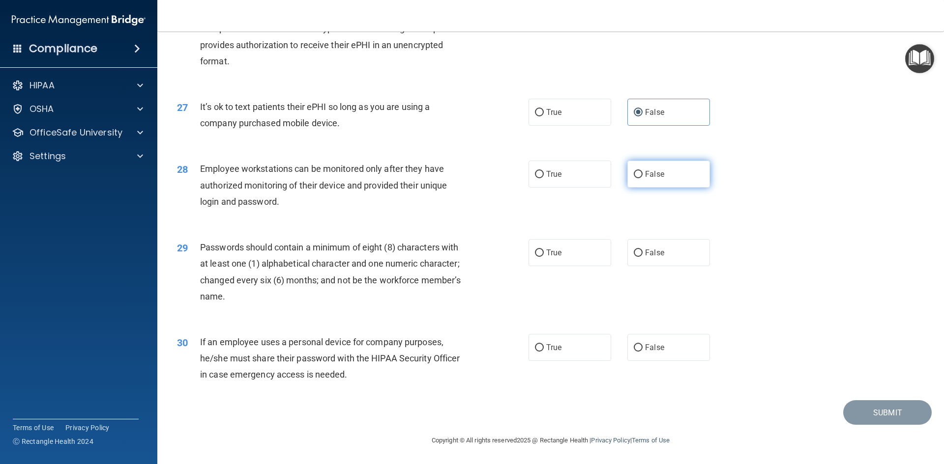
click at [639, 181] on label "False" at bounding box center [668, 174] width 83 height 27
click at [639, 178] on input "False" at bounding box center [637, 174] width 9 height 7
radio input "true"
click at [595, 264] on label "True" at bounding box center [569, 252] width 83 height 27
click at [544, 257] on input "True" at bounding box center [539, 253] width 9 height 7
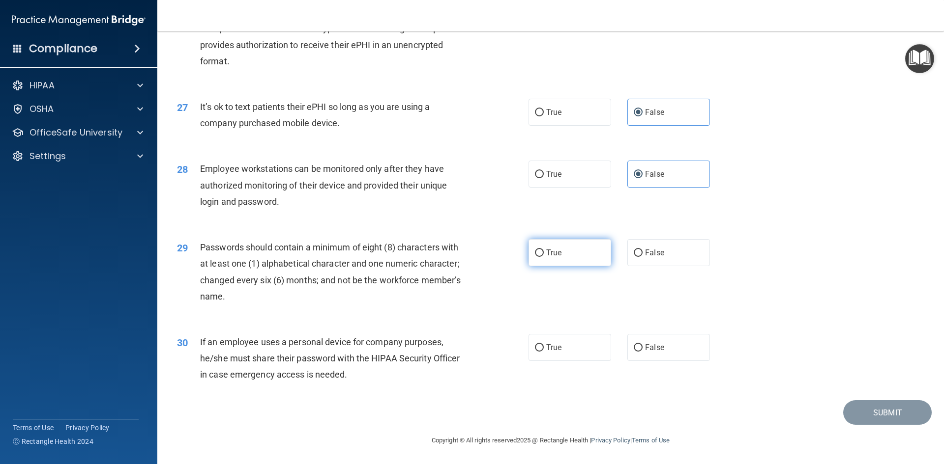
radio input "true"
click at [651, 346] on span "False" at bounding box center [654, 347] width 19 height 9
click at [642, 346] on input "False" at bounding box center [637, 347] width 9 height 7
radio input "true"
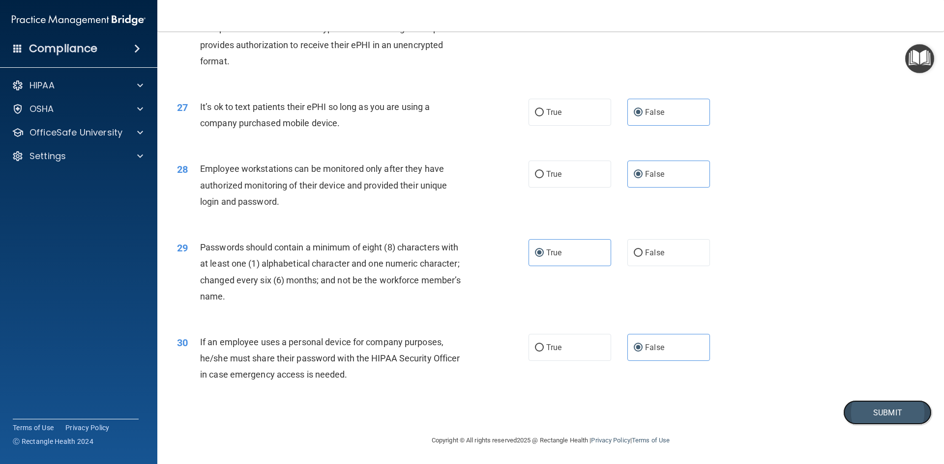
click at [848, 408] on button "Submit" at bounding box center [887, 413] width 88 height 25
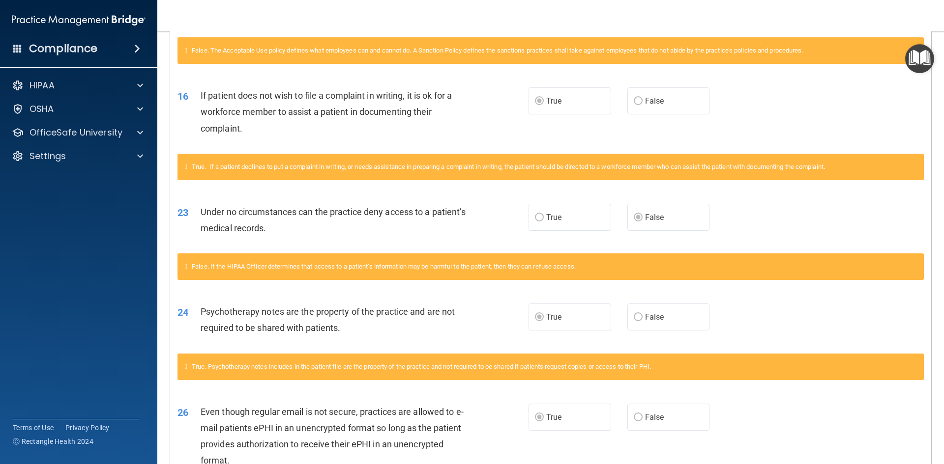
scroll to position [910, 0]
